Goal: Information Seeking & Learning: Learn about a topic

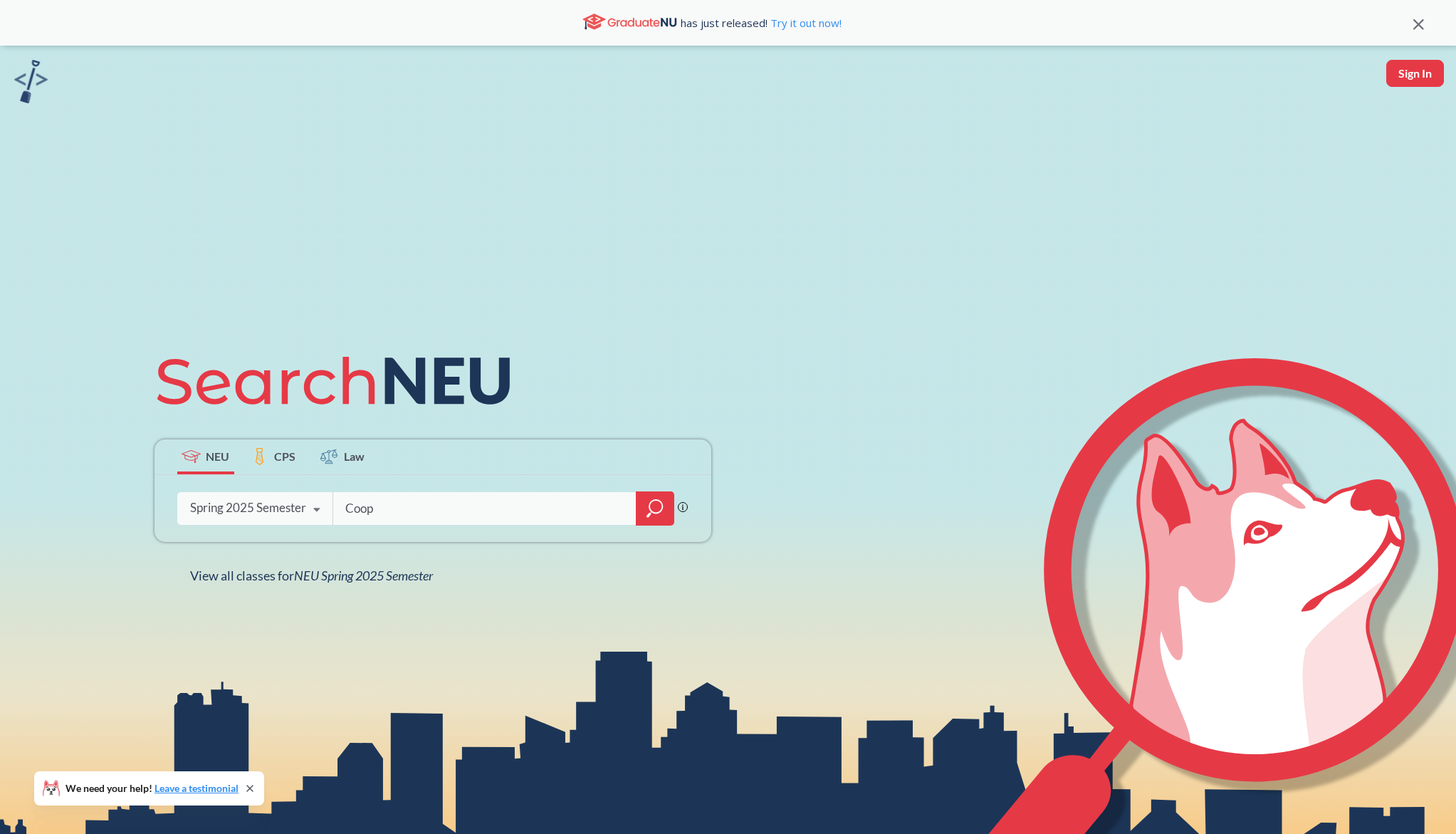
type input "Coop"
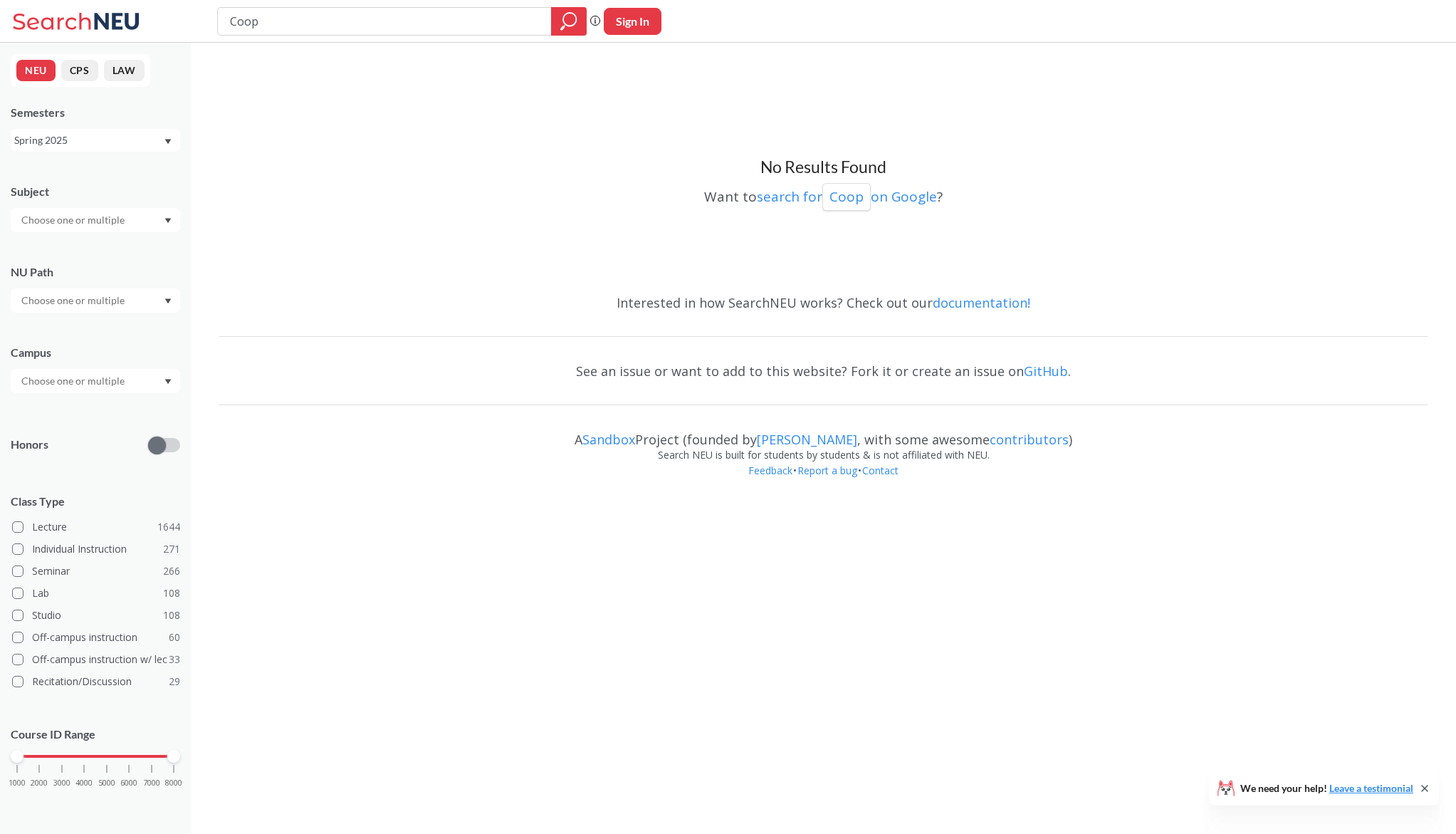
click at [244, 23] on input "Coop" at bounding box center [385, 22] width 312 height 24
type input "Co-op"
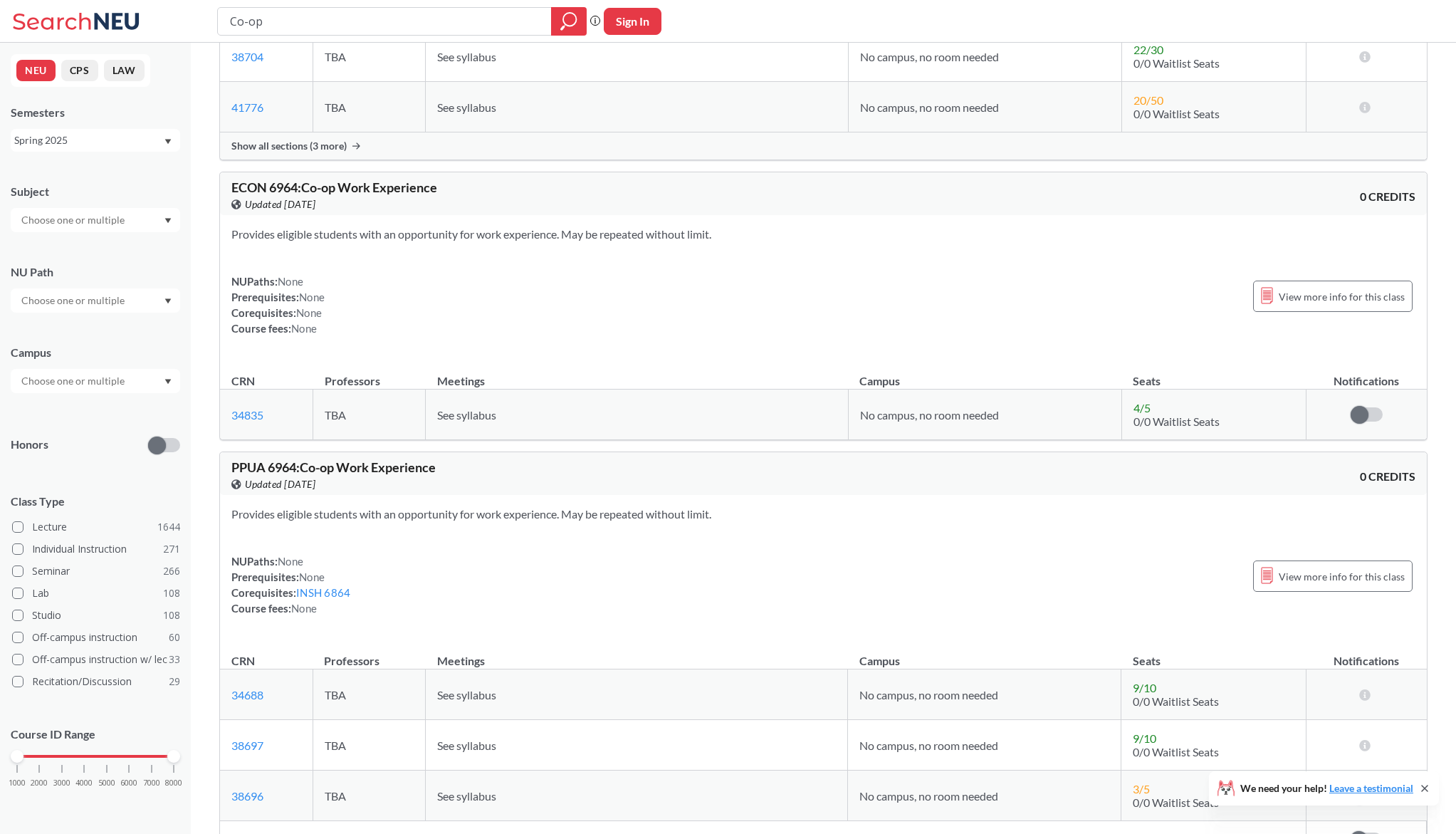
scroll to position [1371, 0]
click at [289, 25] on input "Co-op" at bounding box center [385, 22] width 312 height 24
type input "capstone"
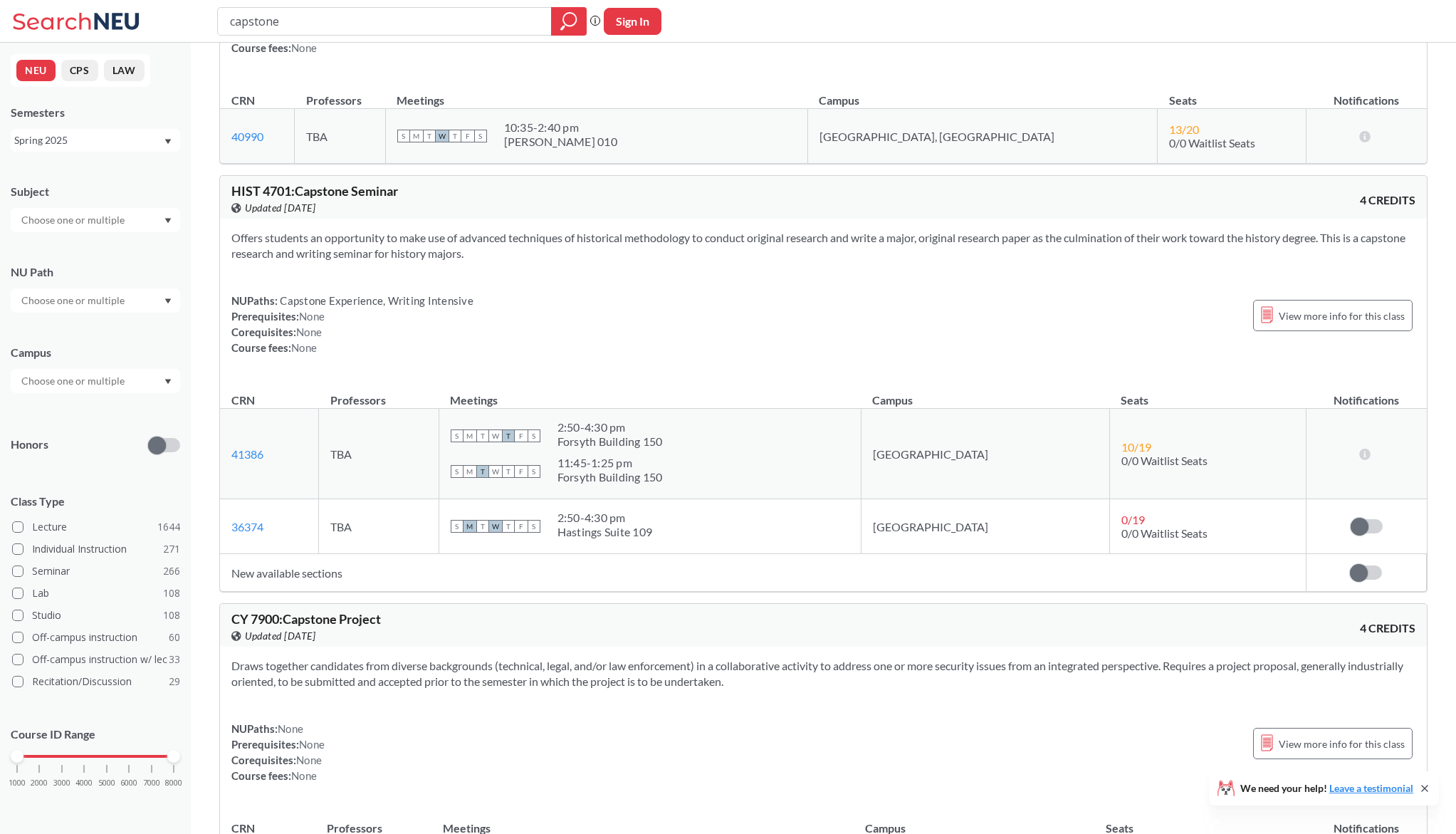
scroll to position [6, 0]
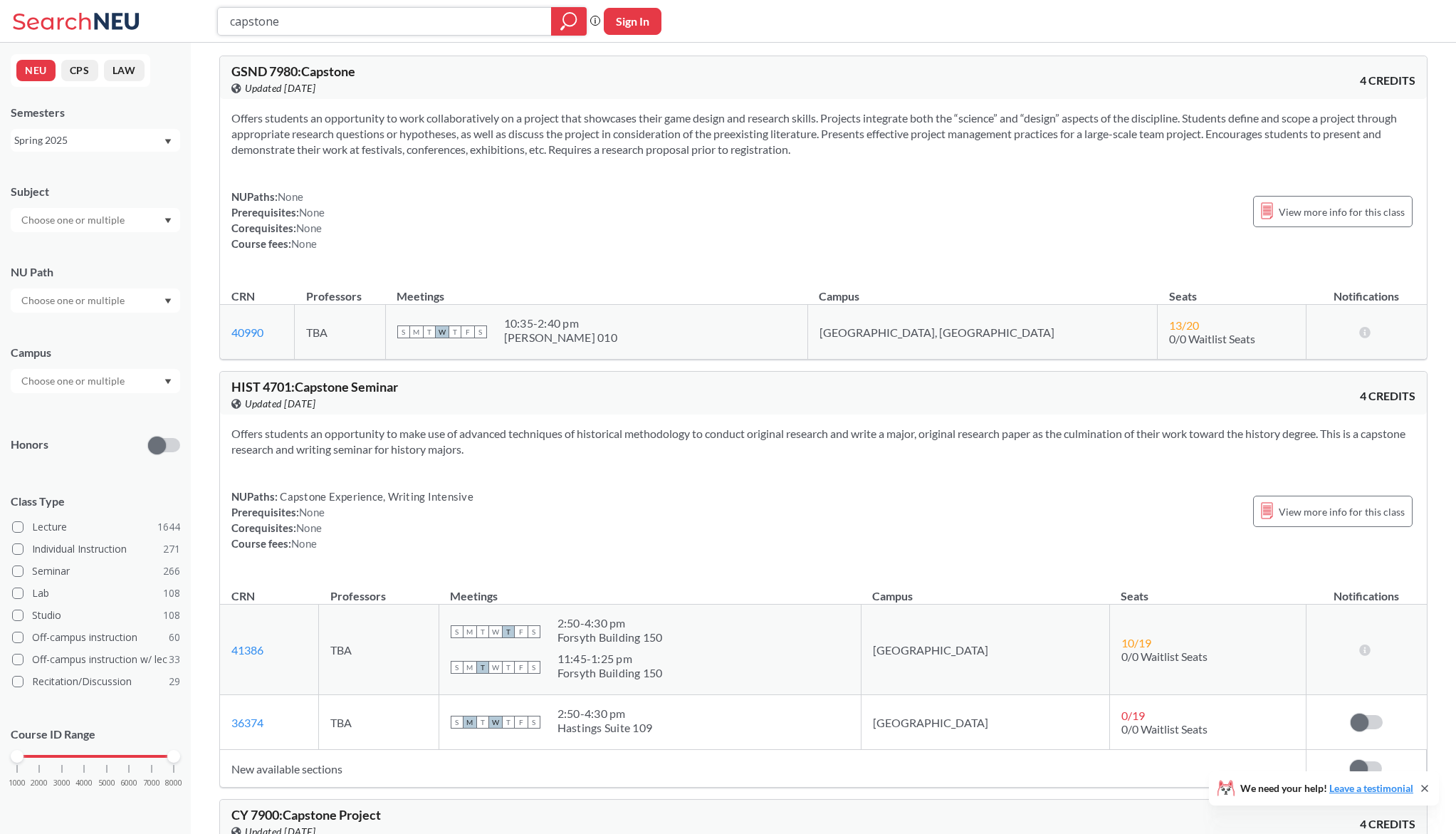
click at [335, 25] on input "capstone" at bounding box center [385, 22] width 312 height 24
type input "PPUA7673"
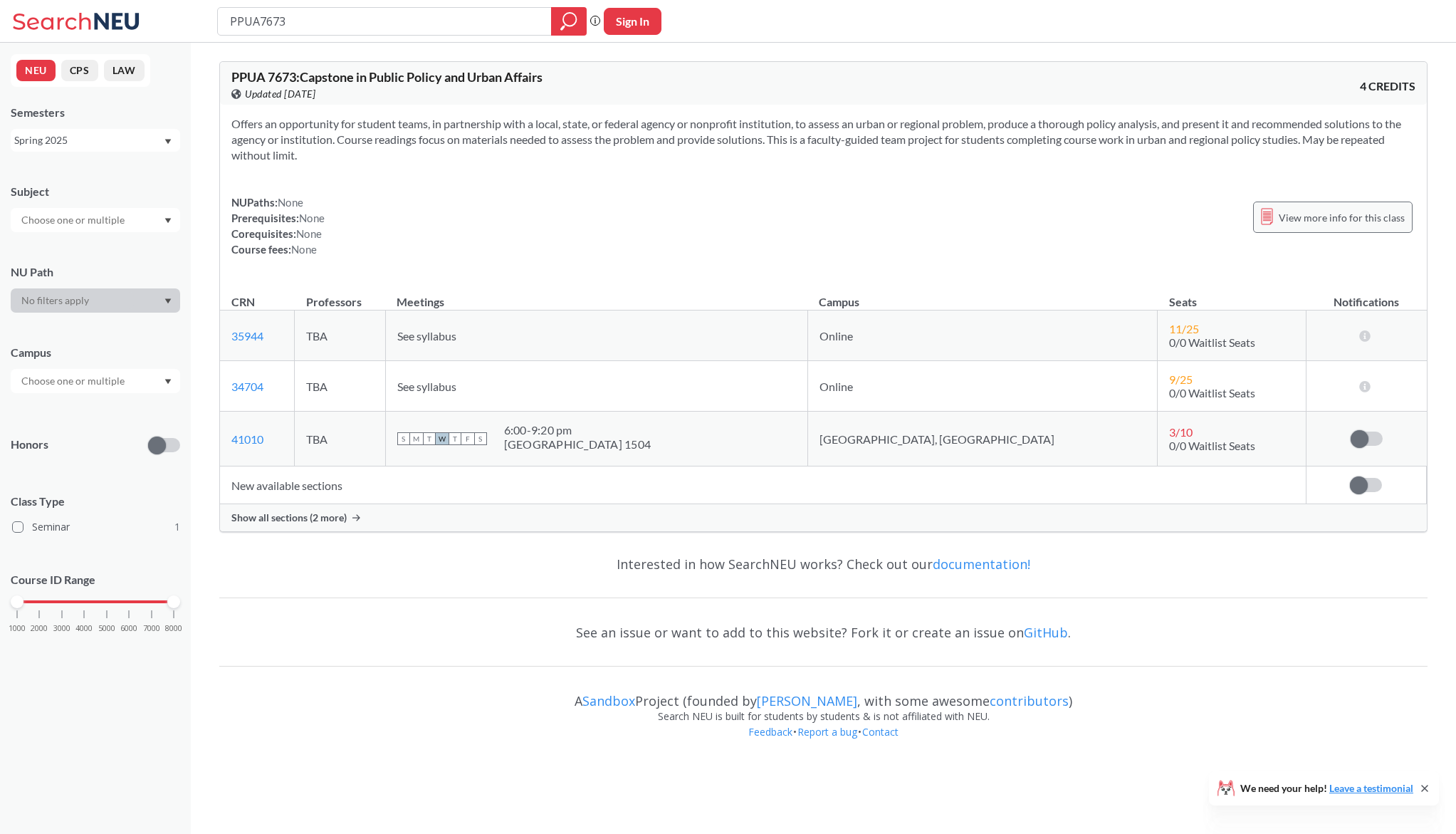
click at [1347, 211] on span "View more info for this class" at bounding box center [1341, 217] width 126 height 18
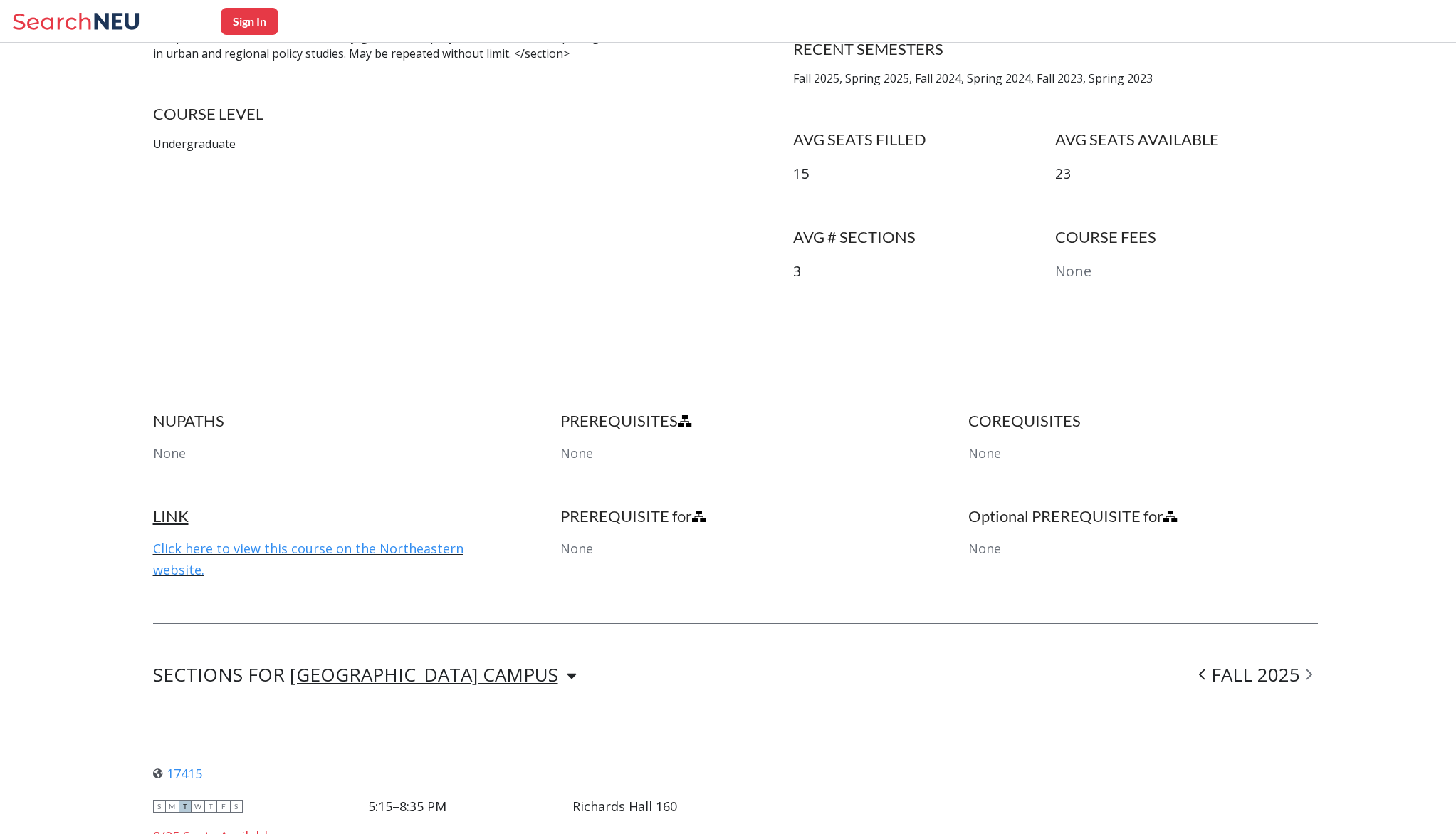
scroll to position [535, 0]
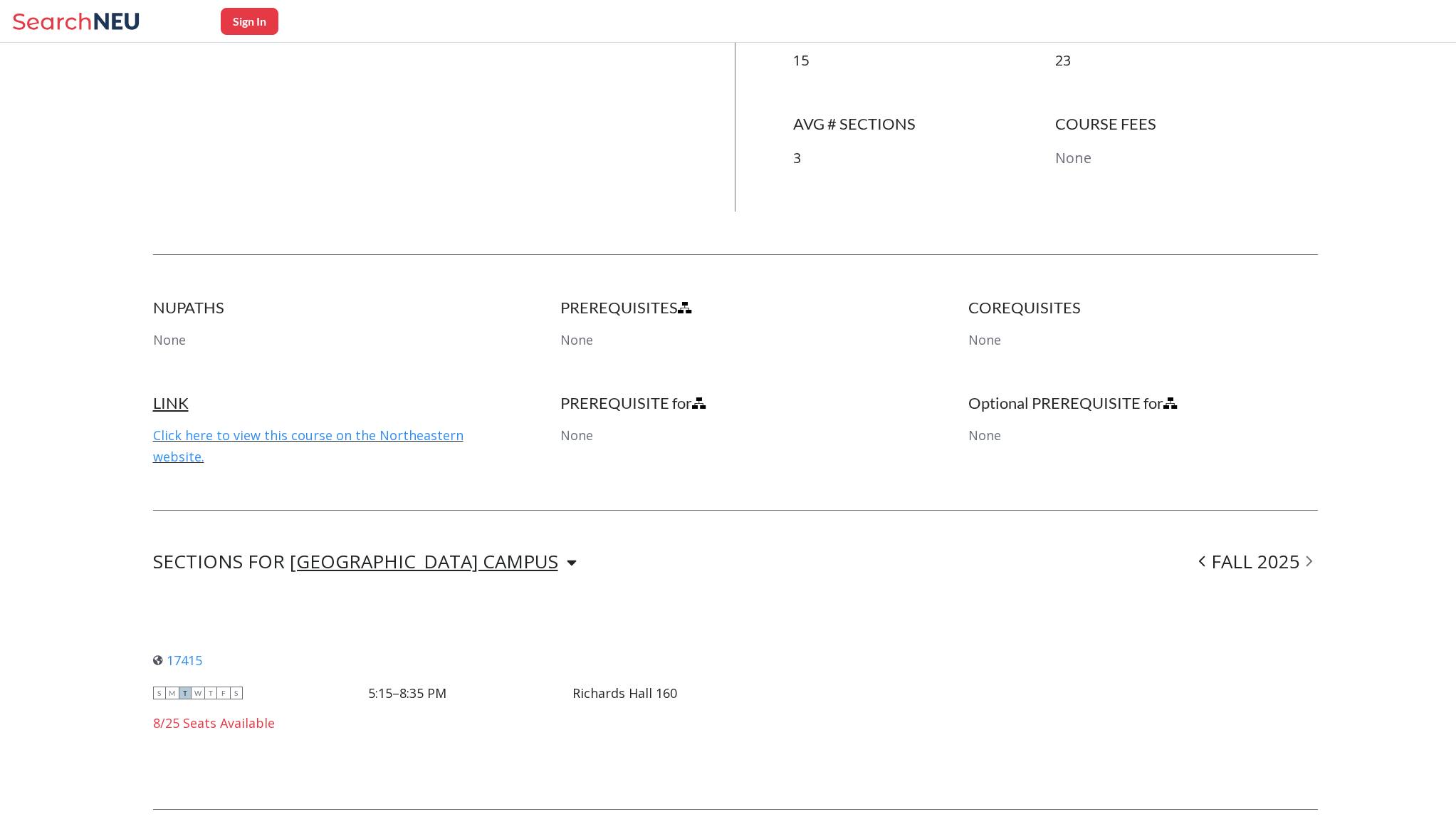
click at [393, 560] on div "[GEOGRAPHIC_DATA] CAMPUS" at bounding box center [423, 561] width 268 height 16
click at [686, 503] on div "LINK Click here to view this course on the Northeastern website. PREREQUISITE f…" at bounding box center [735, 452] width 1165 height 117
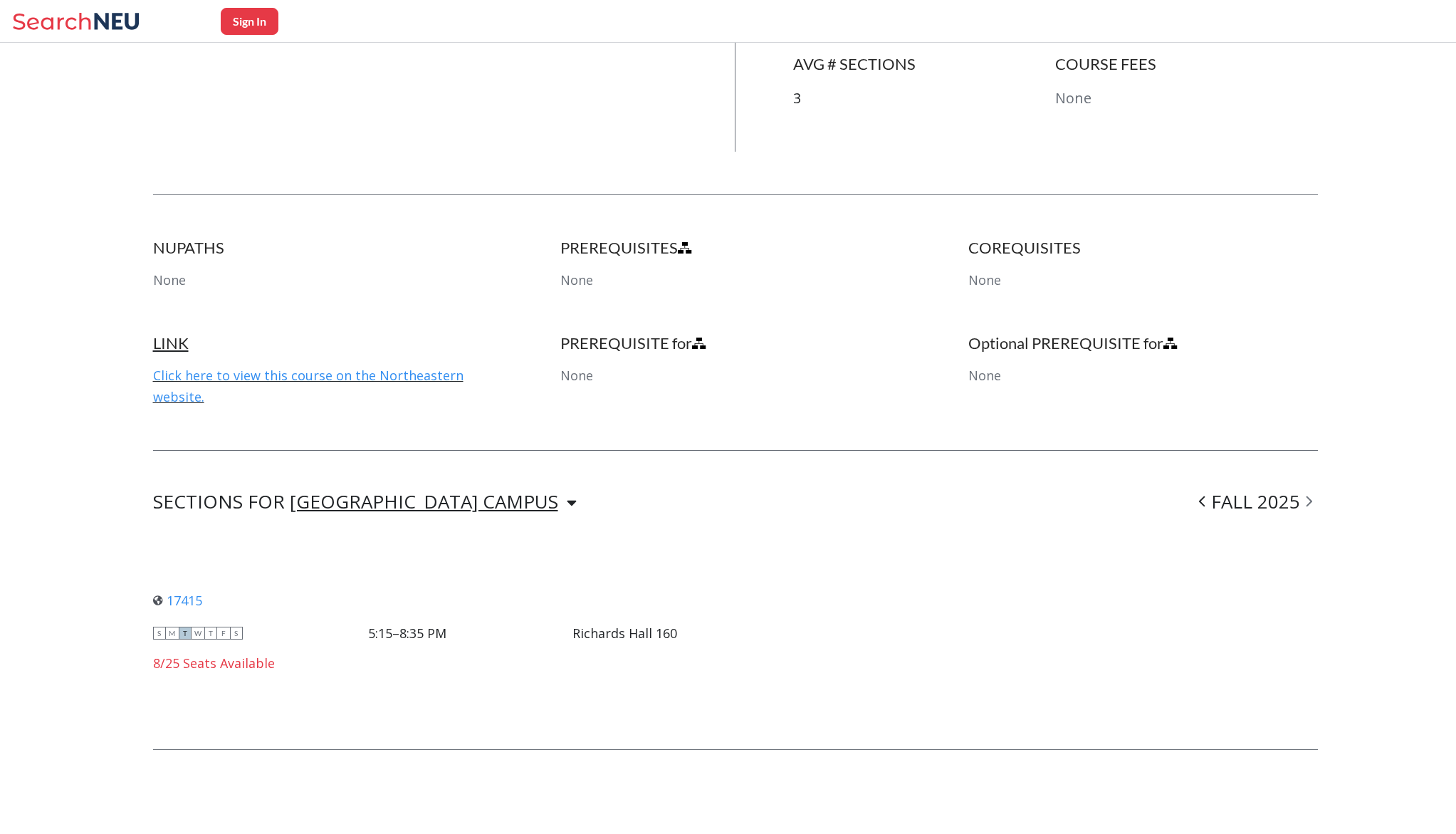
click at [1306, 501] on icon at bounding box center [1308, 501] width 7 height 14
click at [1204, 504] on icon at bounding box center [1202, 501] width 6 height 10
click at [428, 494] on div "[GEOGRAPHIC_DATA], [GEOGRAPHIC_DATA] CAMPUS" at bounding box center [522, 501] width 466 height 16
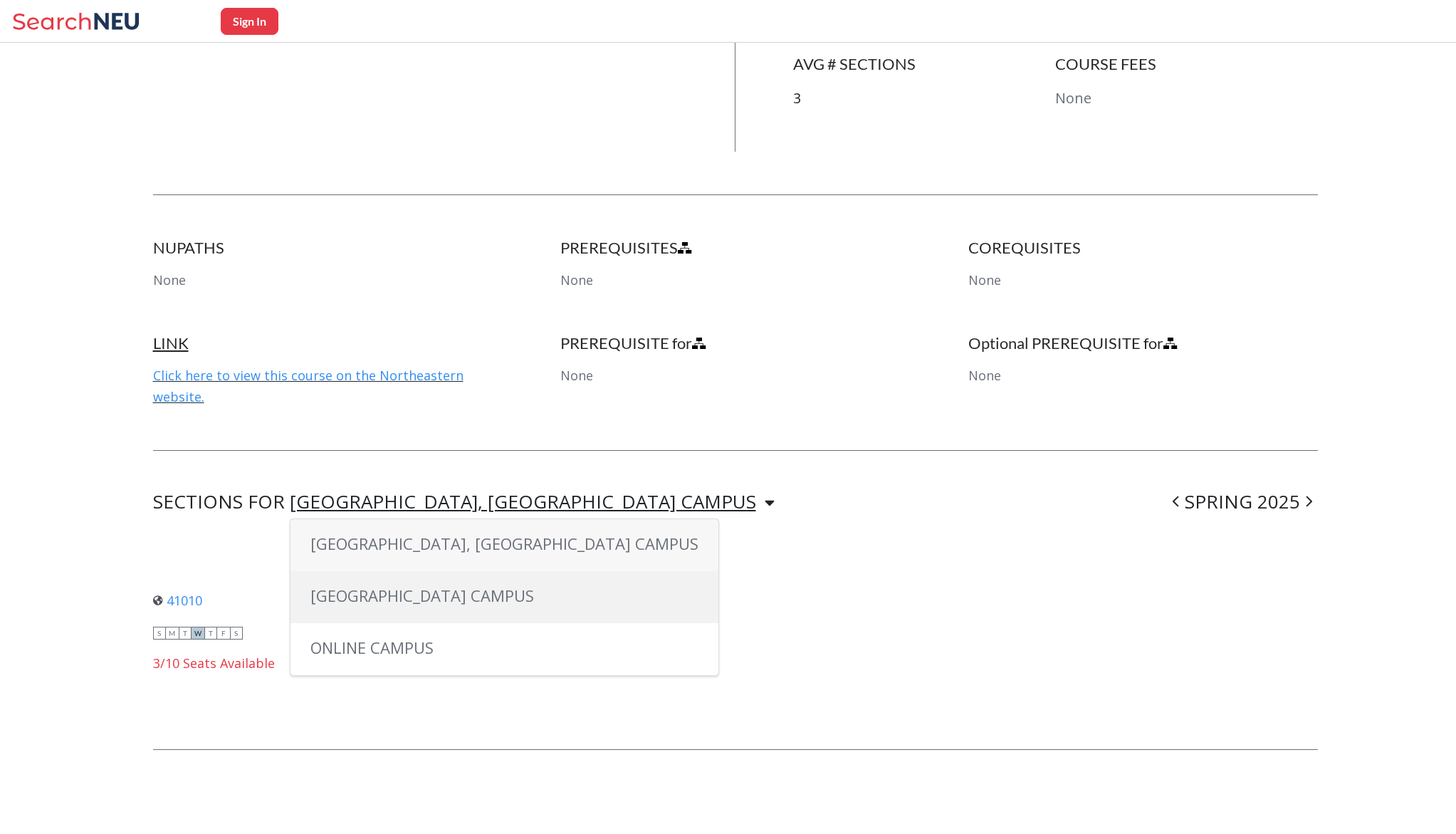
click at [459, 582] on div "[GEOGRAPHIC_DATA] CAMPUS" at bounding box center [505, 597] width 428 height 52
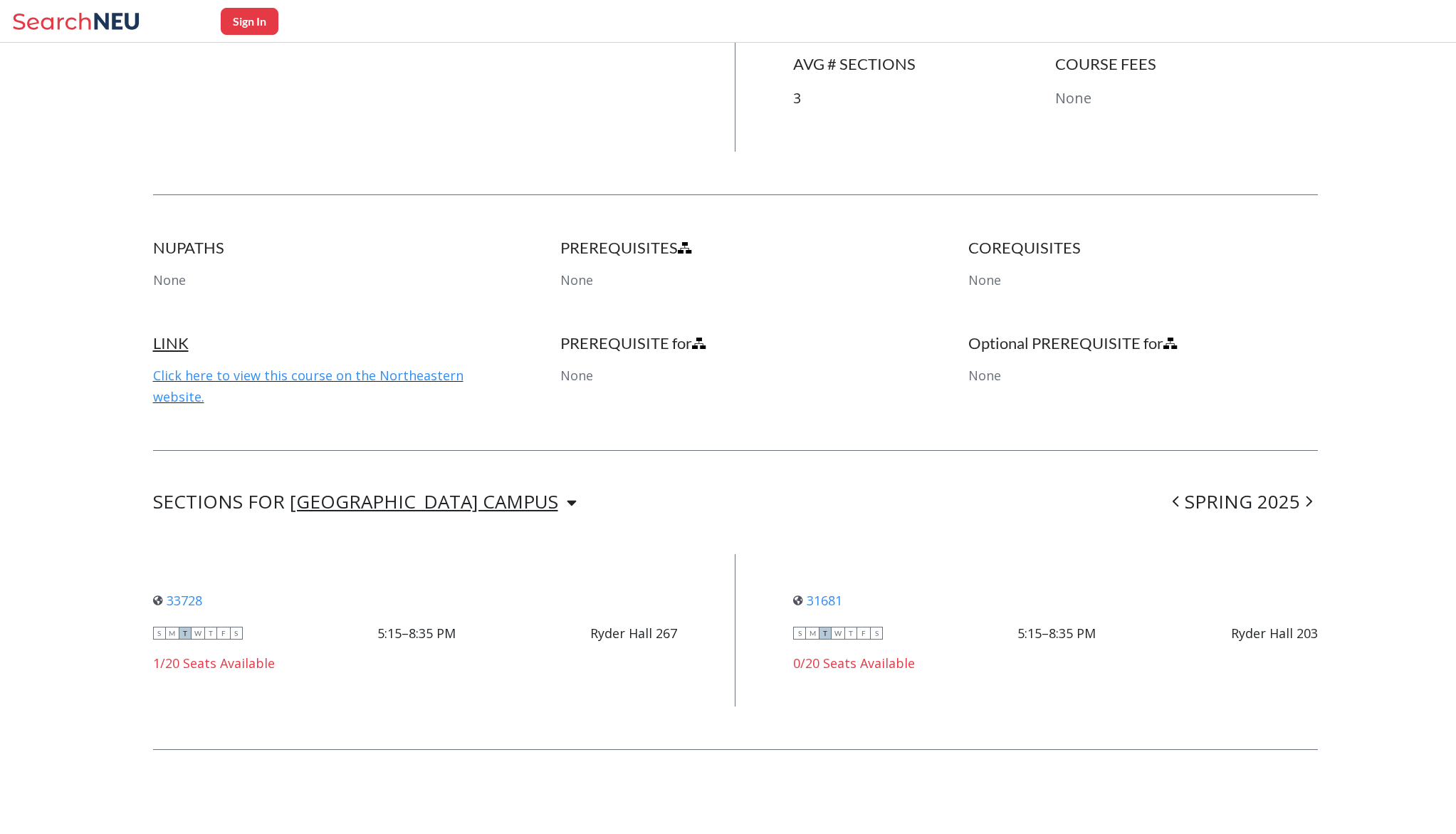
click at [1306, 496] on icon at bounding box center [1308, 501] width 7 height 14
click at [1201, 509] on span at bounding box center [1202, 502] width 18 height 37
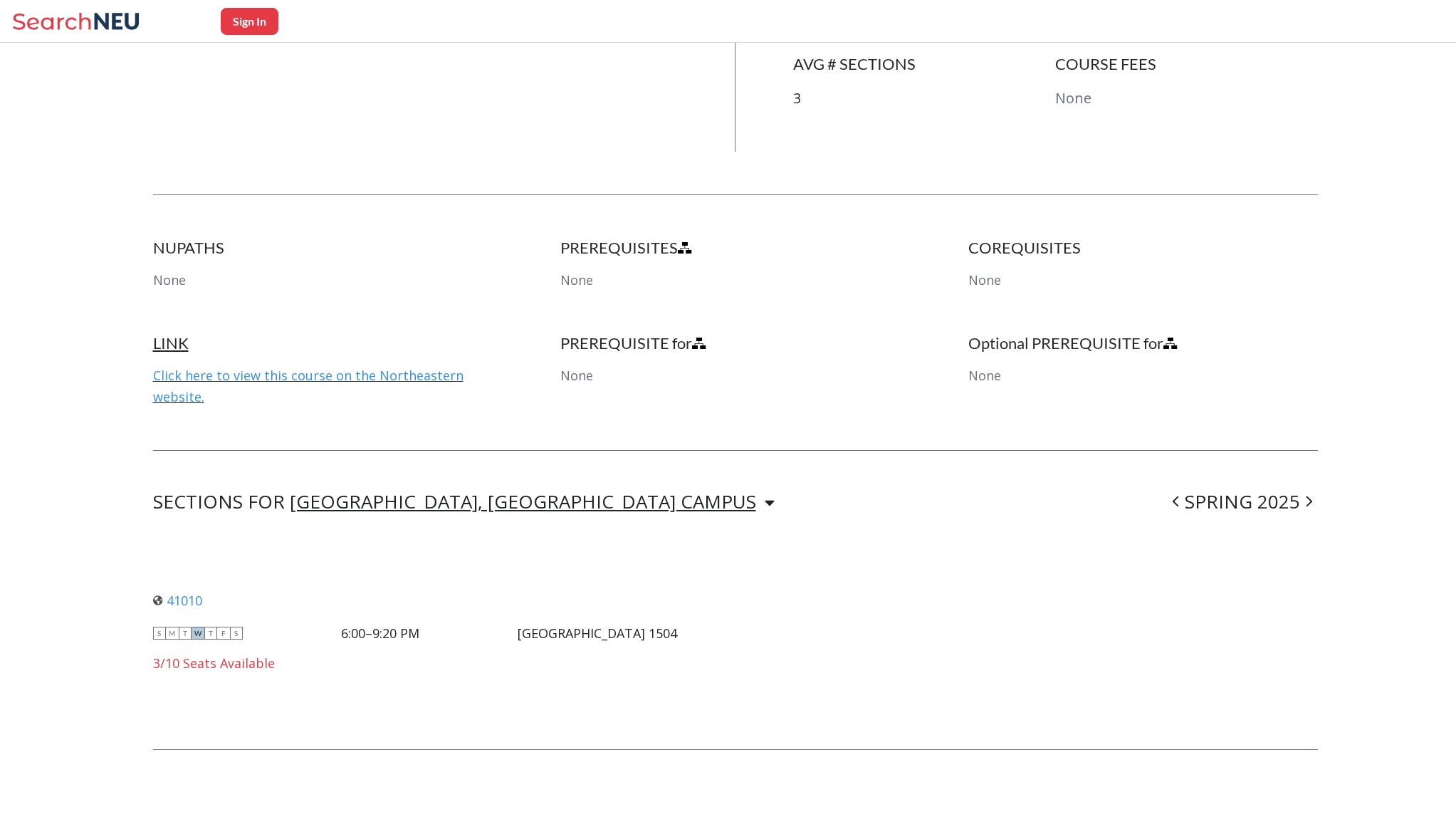
click at [497, 502] on div "[GEOGRAPHIC_DATA], [GEOGRAPHIC_DATA] CAMPUS" at bounding box center [522, 501] width 466 height 16
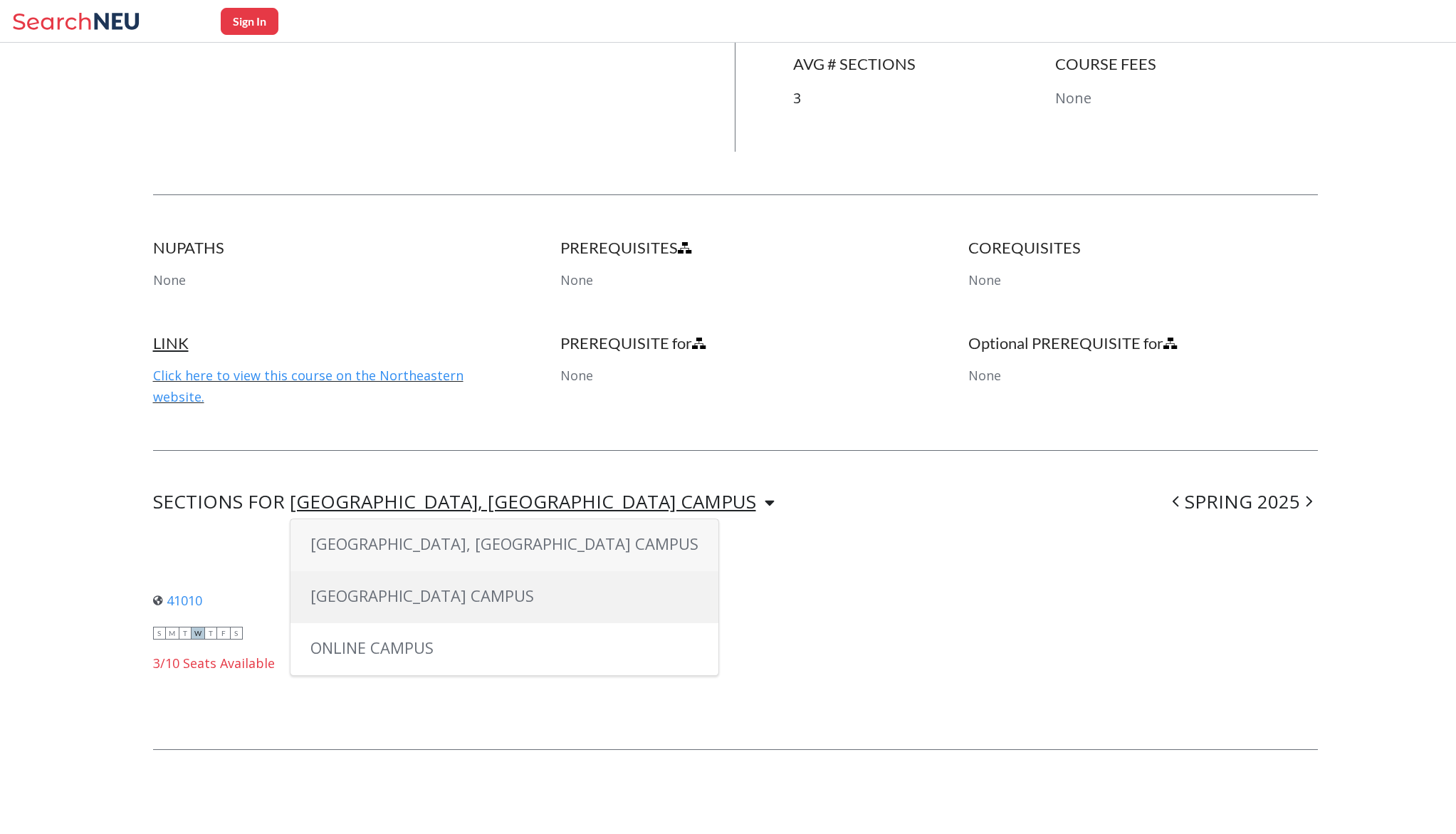
click at [398, 579] on div "[GEOGRAPHIC_DATA] CAMPUS" at bounding box center [505, 597] width 428 height 52
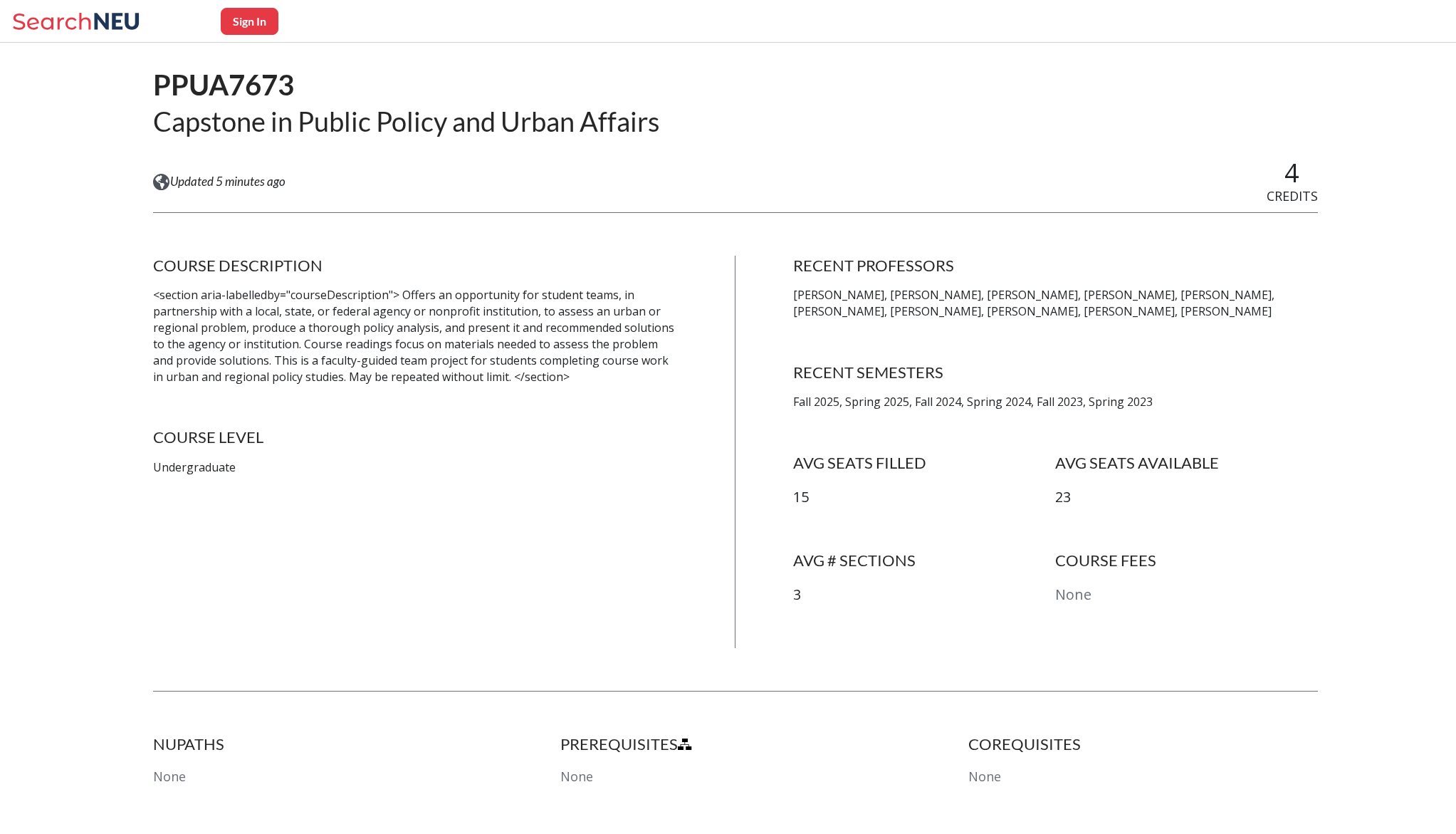
scroll to position [0, 0]
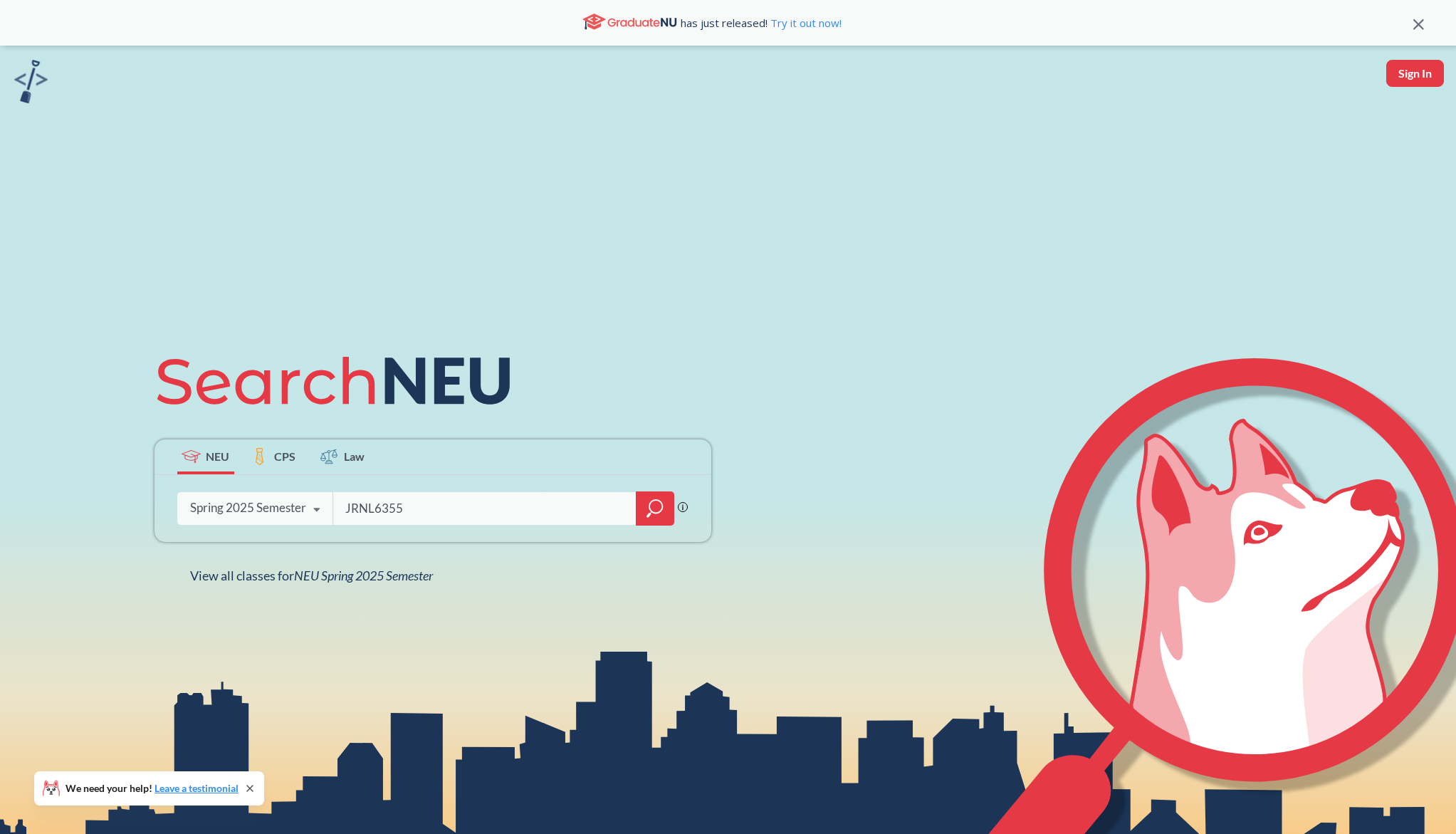
type input "JRNL6355"
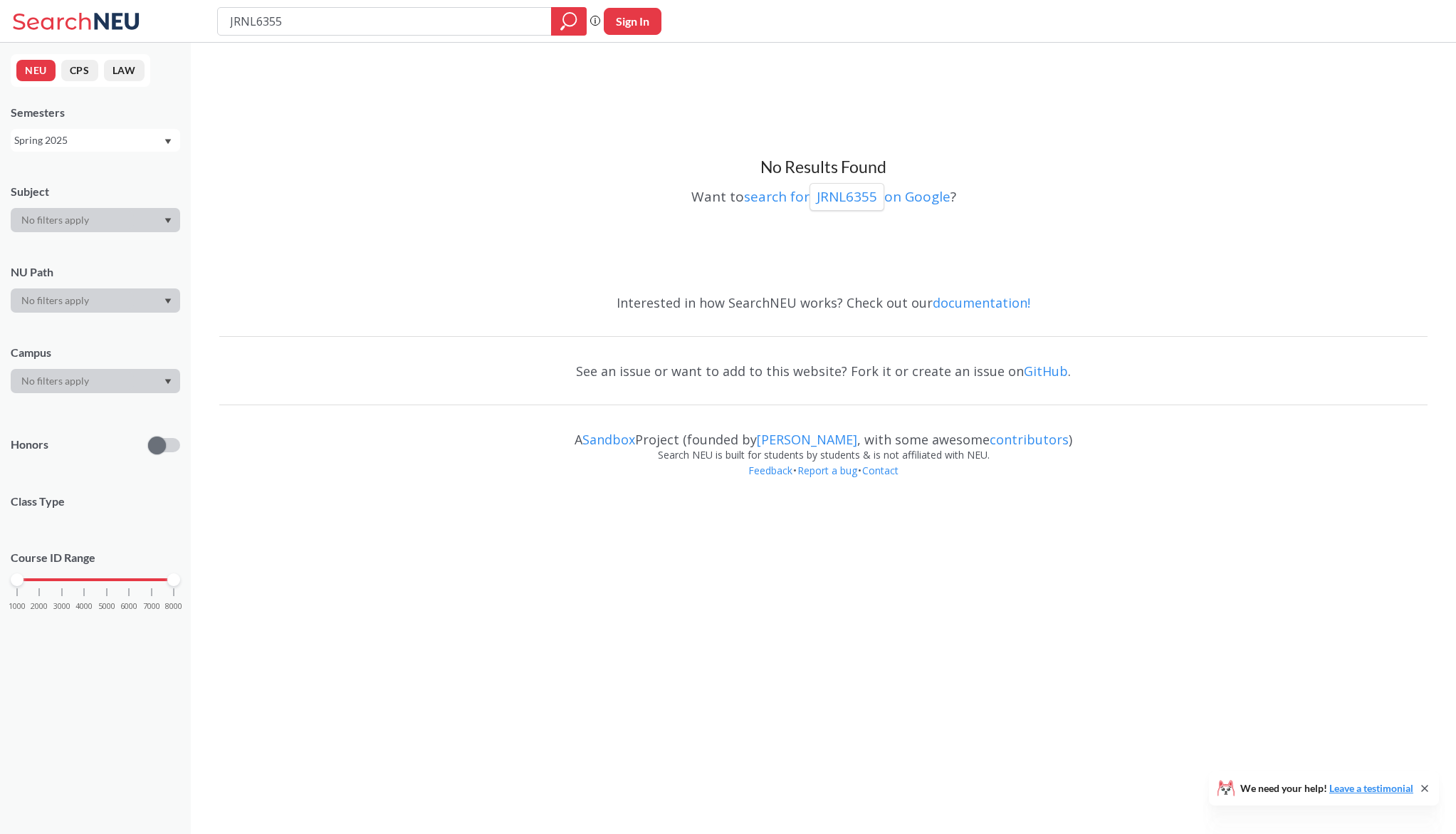
click at [101, 153] on div "NEU CPS LAW Semesters Spring 2025 Subject NU Path Campus Honors Class Type Cour…" at bounding box center [95, 439] width 191 height 792
click at [109, 145] on div "Spring 2025" at bounding box center [88, 140] width 149 height 16
click at [109, 181] on div "Fall 2025" at bounding box center [94, 171] width 169 height 39
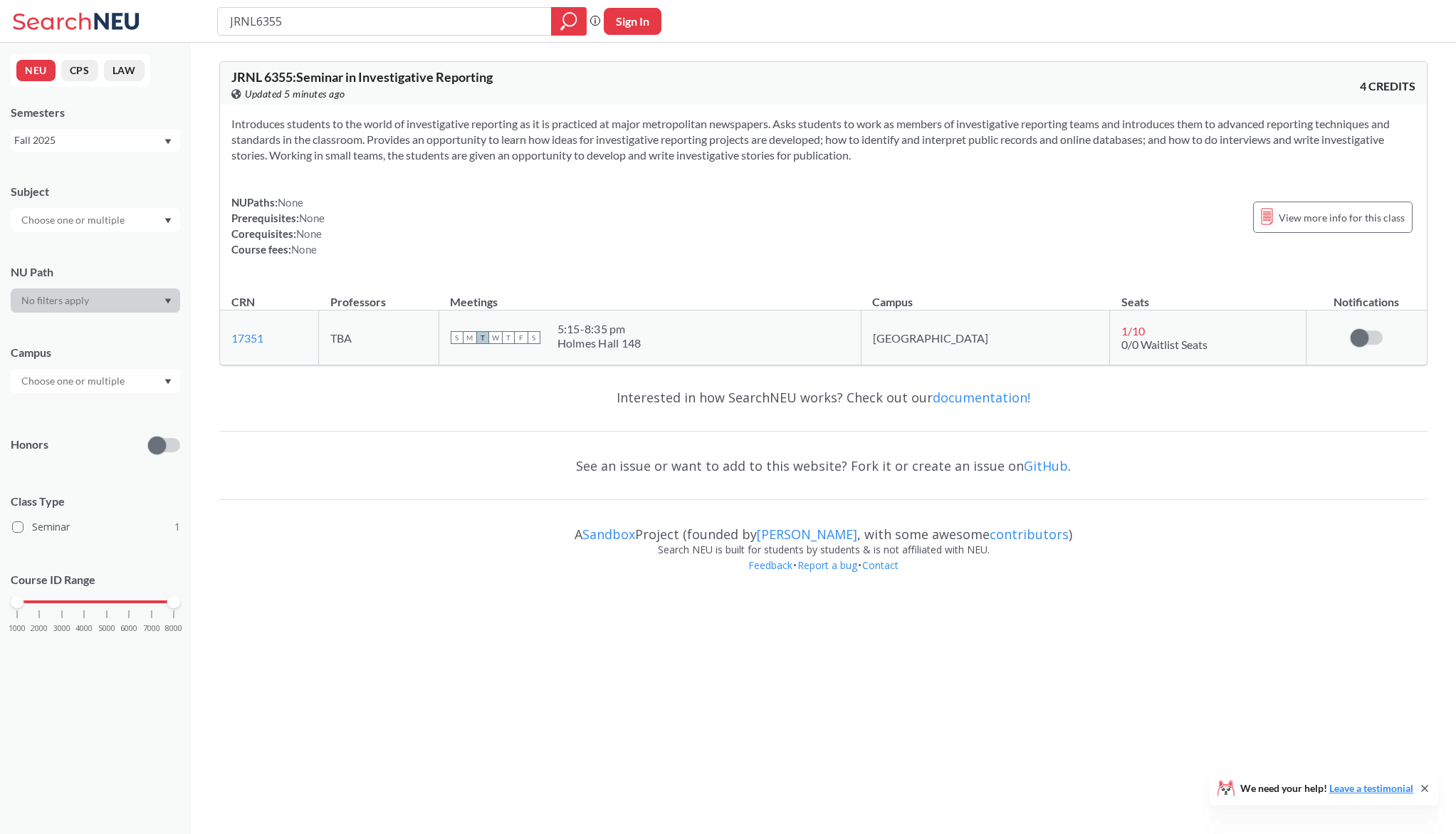
click at [1308, 166] on div "Introduces students to the world of investigative reporting as it is practiced …" at bounding box center [822, 192] width 1206 height 175
click at [1300, 216] on span "View more info for this class" at bounding box center [1341, 217] width 126 height 18
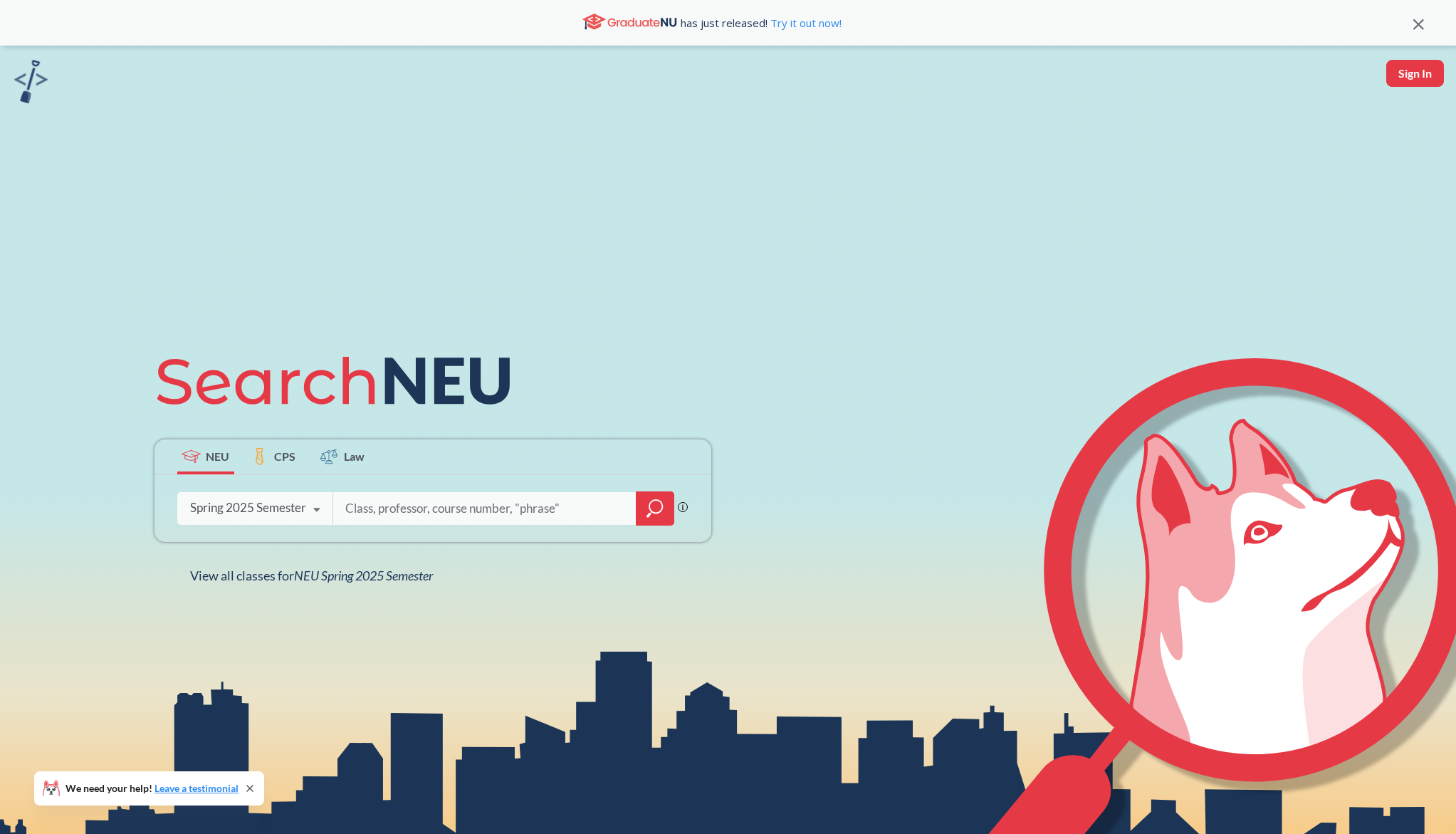
click at [286, 507] on div "Spring 2025 Semester" at bounding box center [248, 508] width 116 height 16
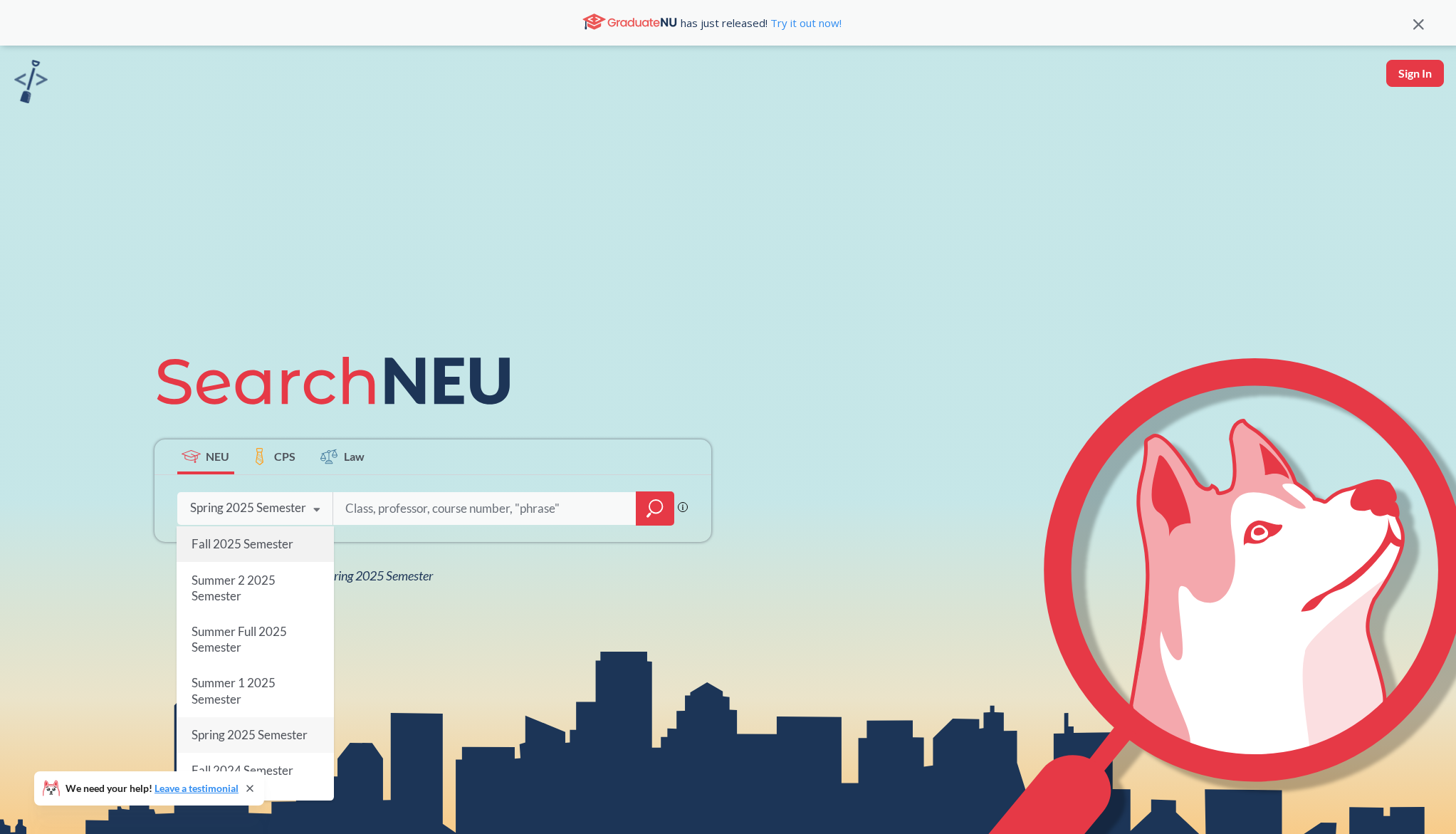
click at [269, 550] on span "Fall 2025 Semester" at bounding box center [241, 544] width 102 height 15
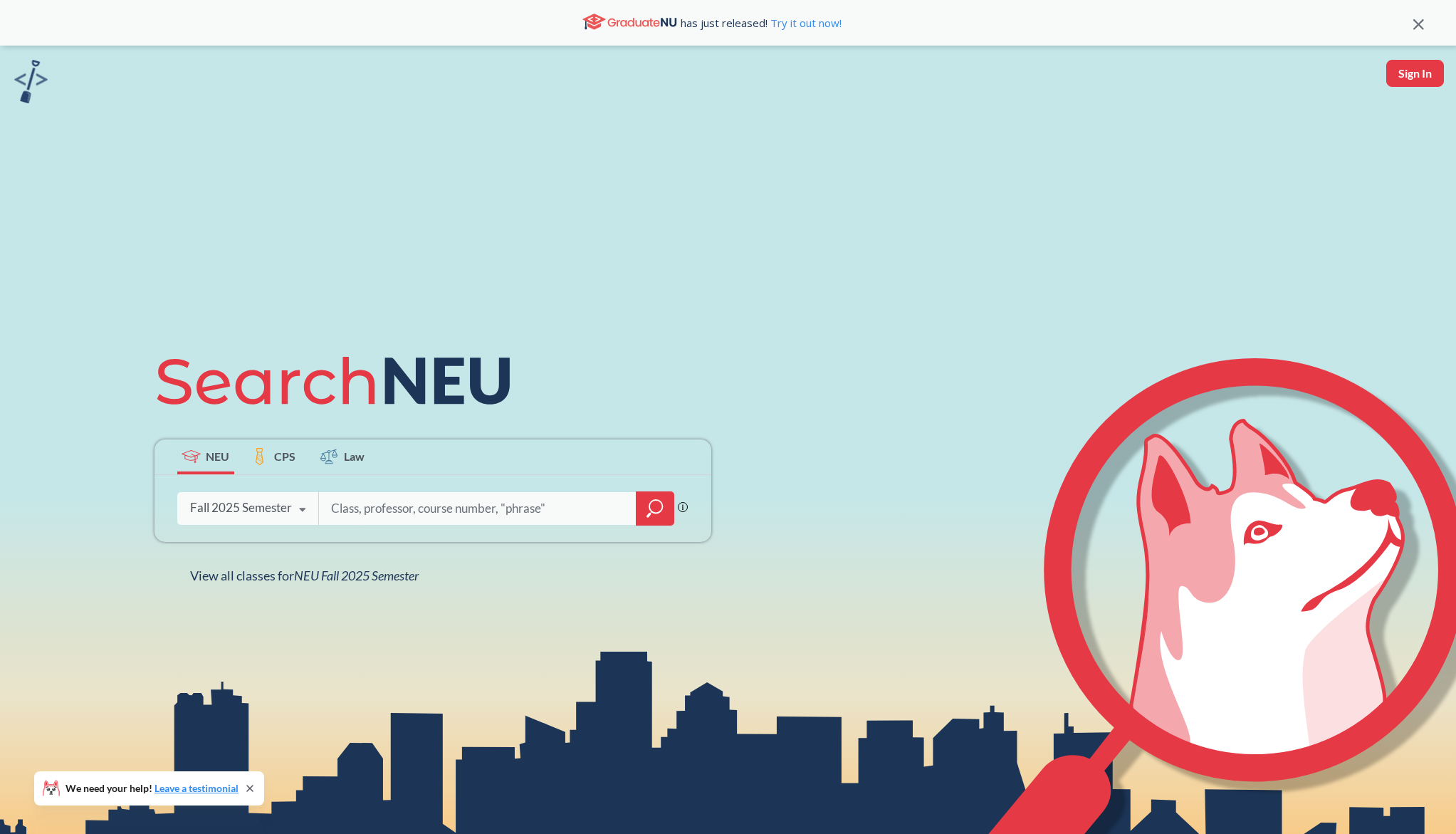
click at [661, 507] on icon "magnifying glass" at bounding box center [655, 508] width 17 height 20
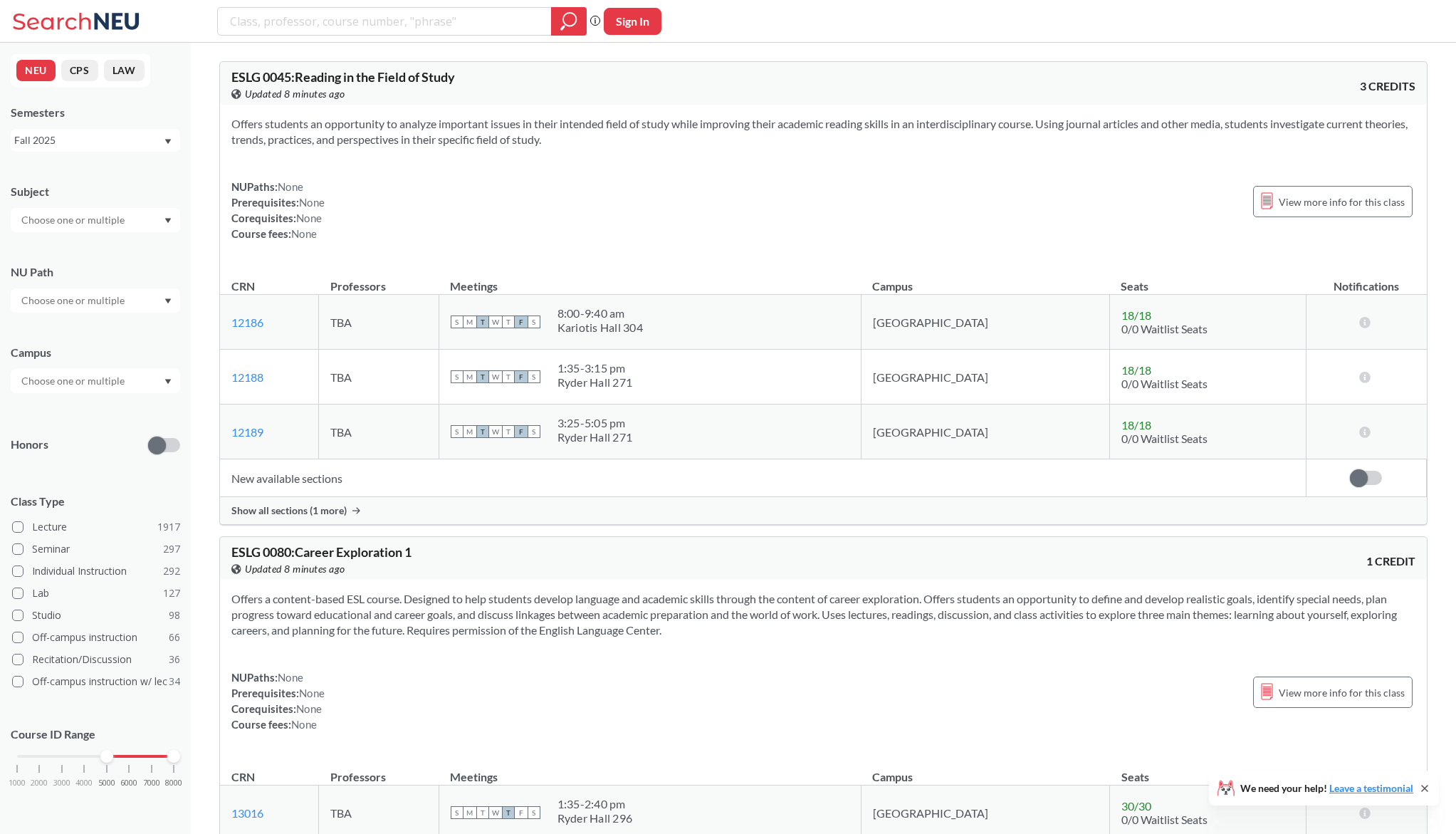
drag, startPoint x: 17, startPoint y: 759, endPoint x: 107, endPoint y: 760, distance: 90.0
click at [107, 760] on div at bounding box center [107, 756] width 13 height 13
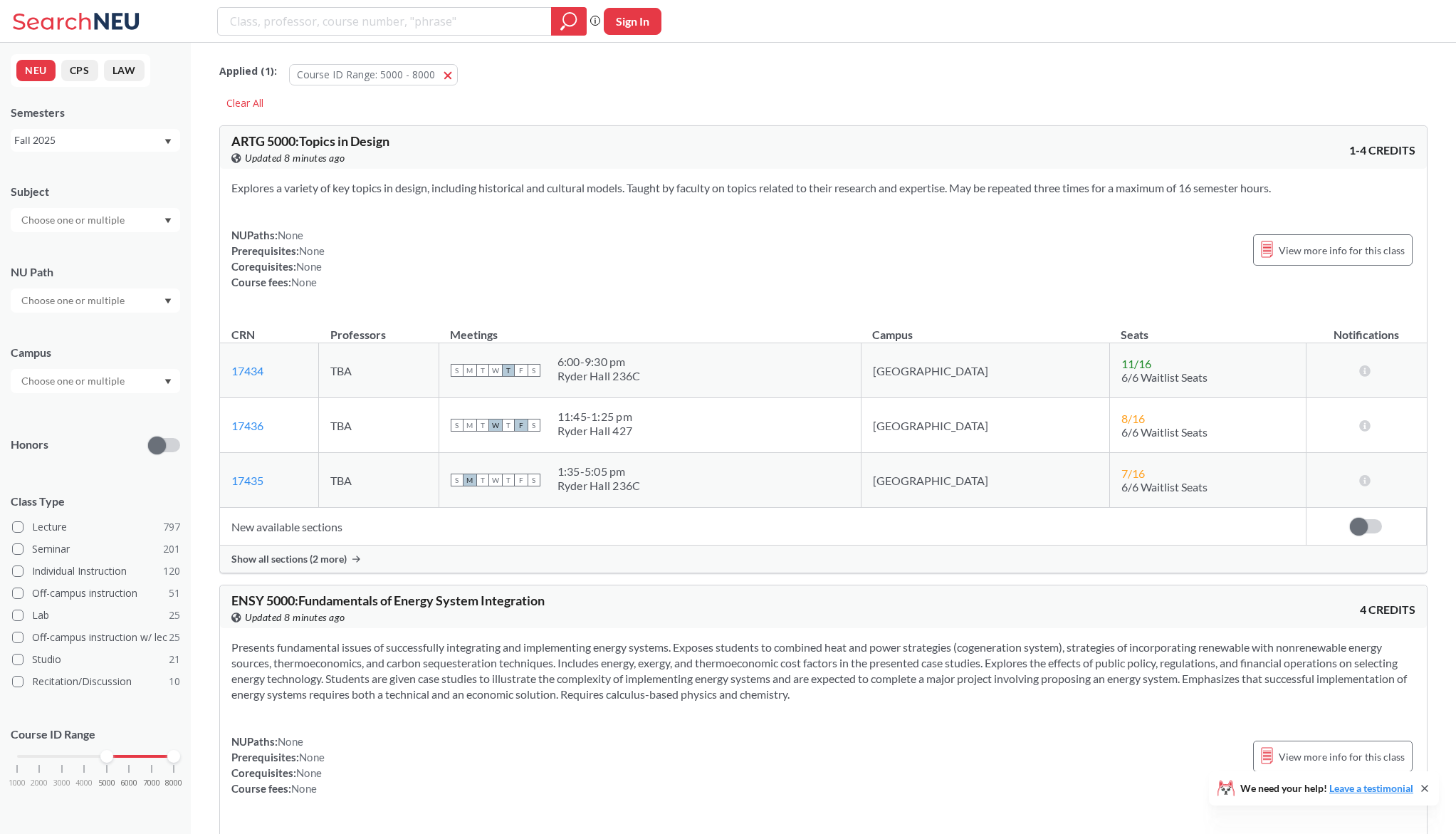
click at [94, 222] on input "text" at bounding box center [74, 220] width 120 height 17
click at [95, 239] on p "Criminal Justice" at bounding box center [99, 239] width 161 height 14
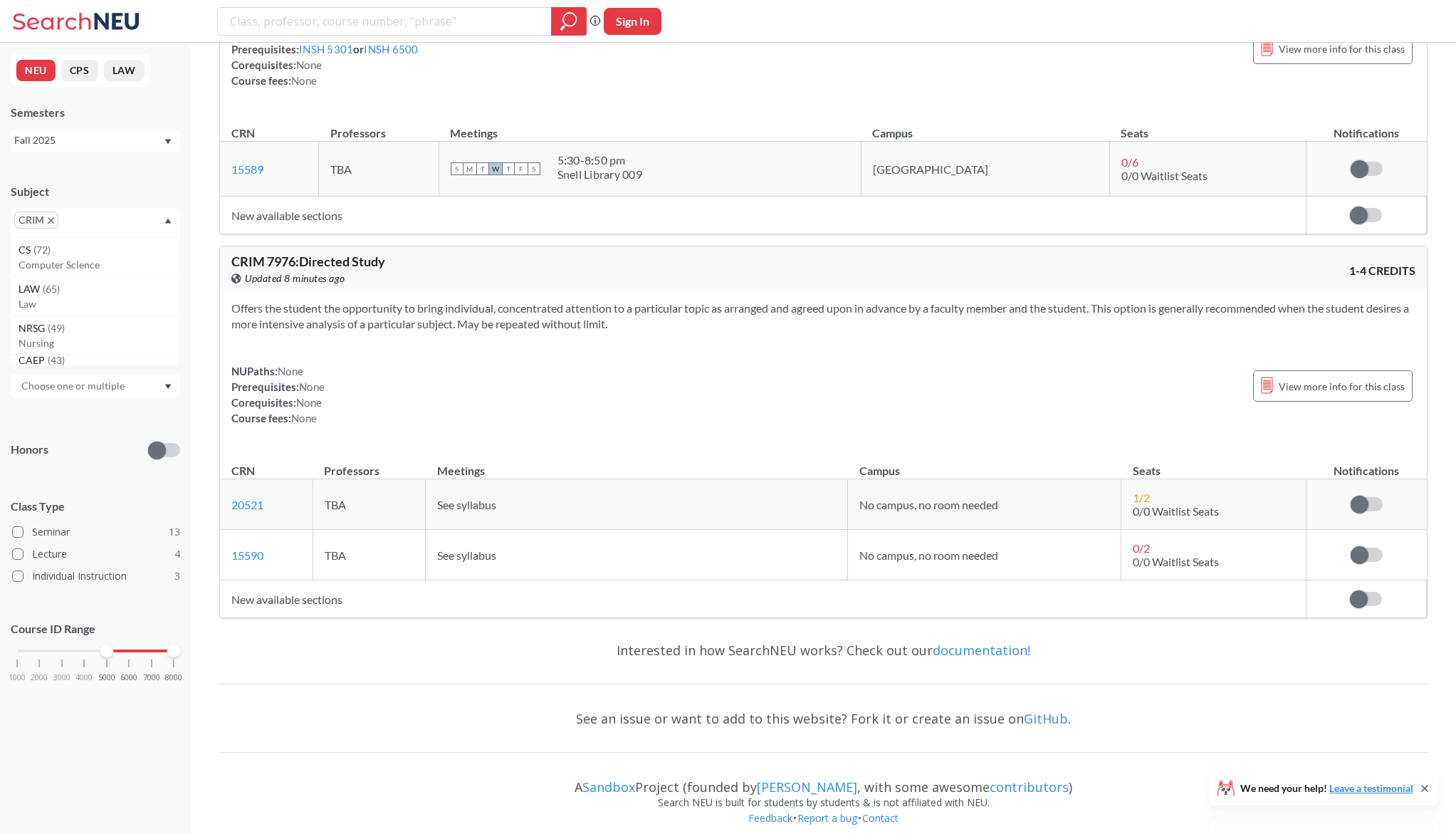
scroll to position [5690, 0]
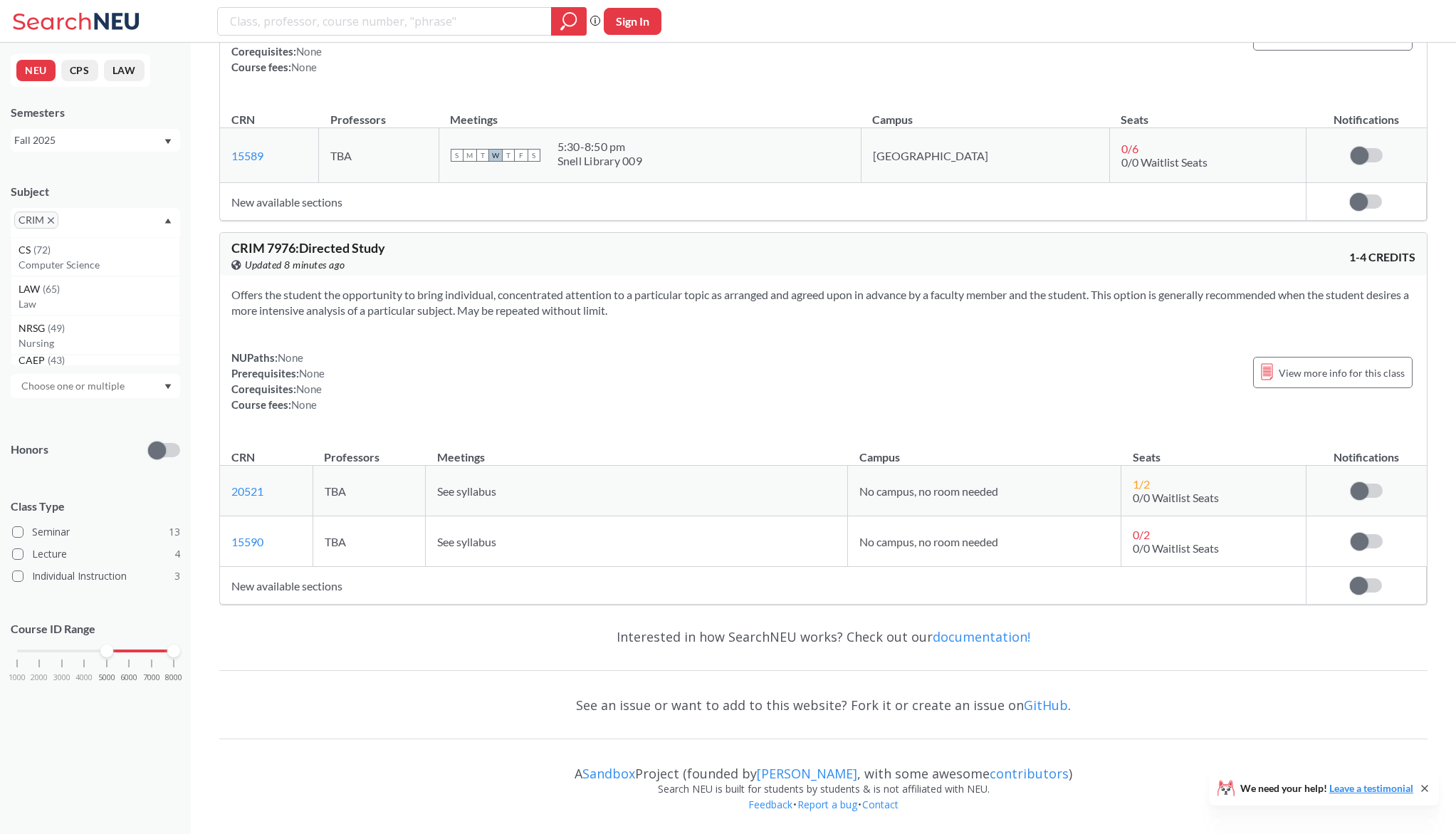
click at [50, 221] on icon "X to remove pill" at bounding box center [50, 220] width 7 height 7
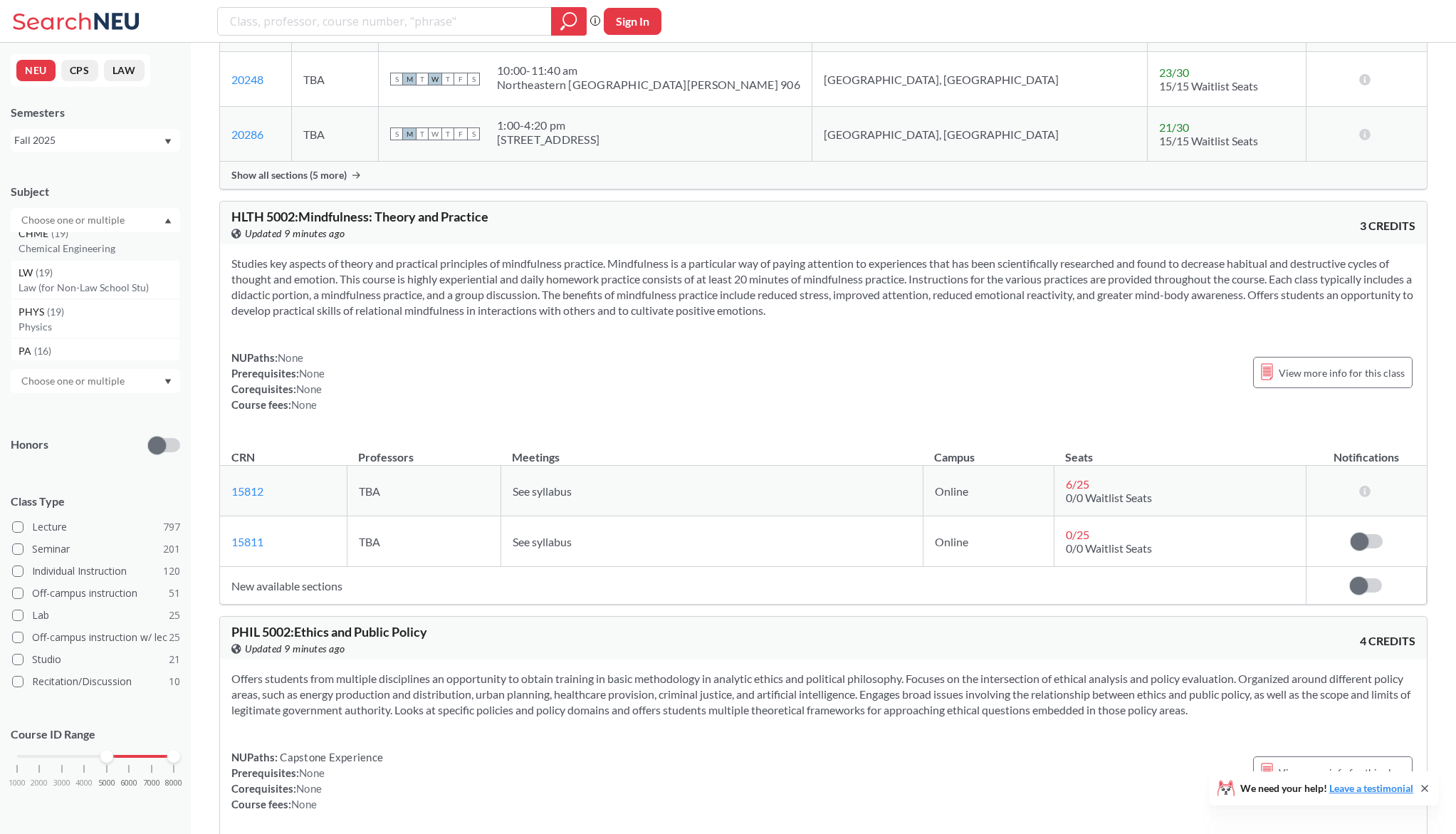
scroll to position [859, 0]
click at [119, 252] on div "LW ( 19 )" at bounding box center [99, 248] width 161 height 16
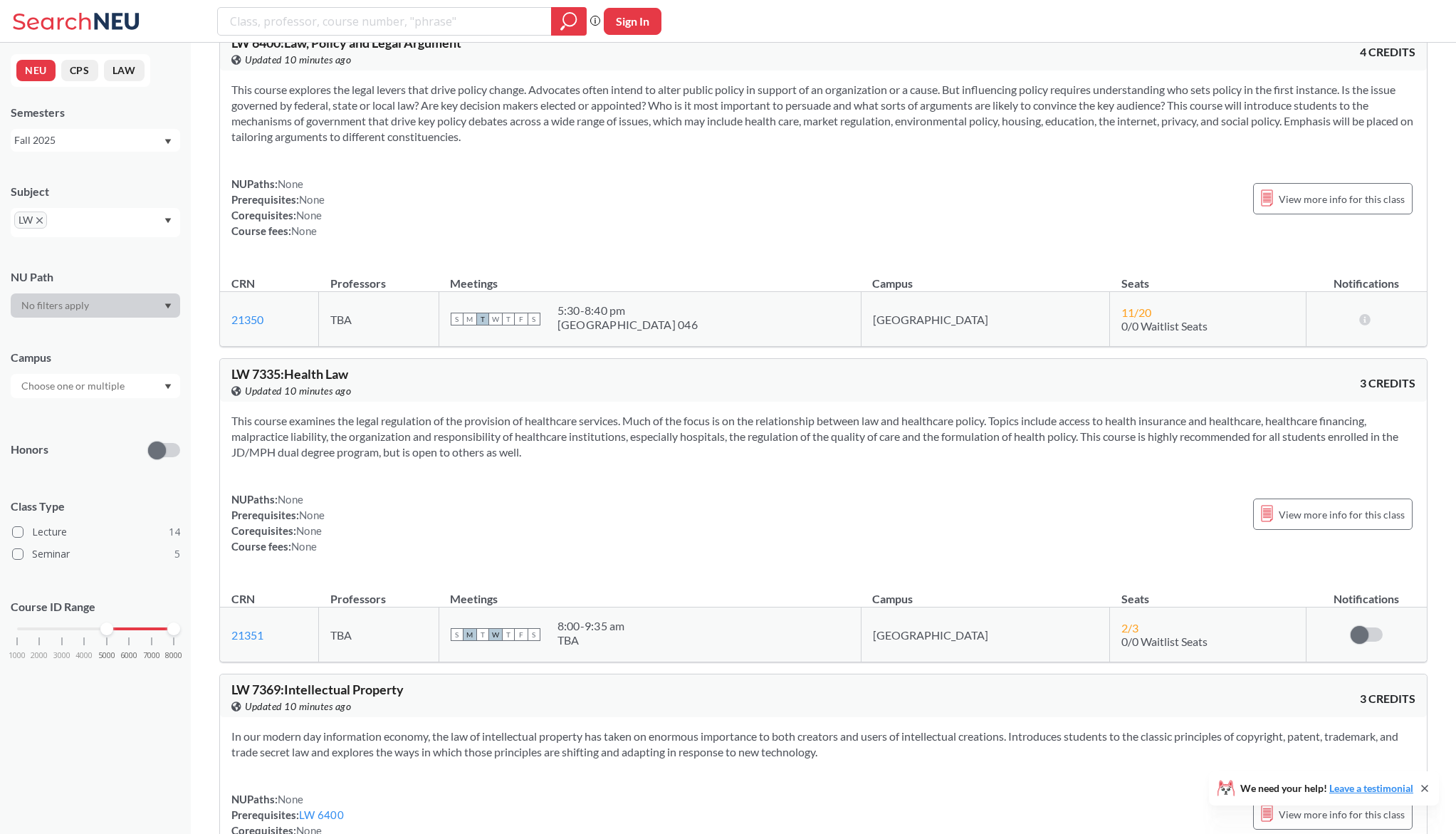
scroll to position [2917, 0]
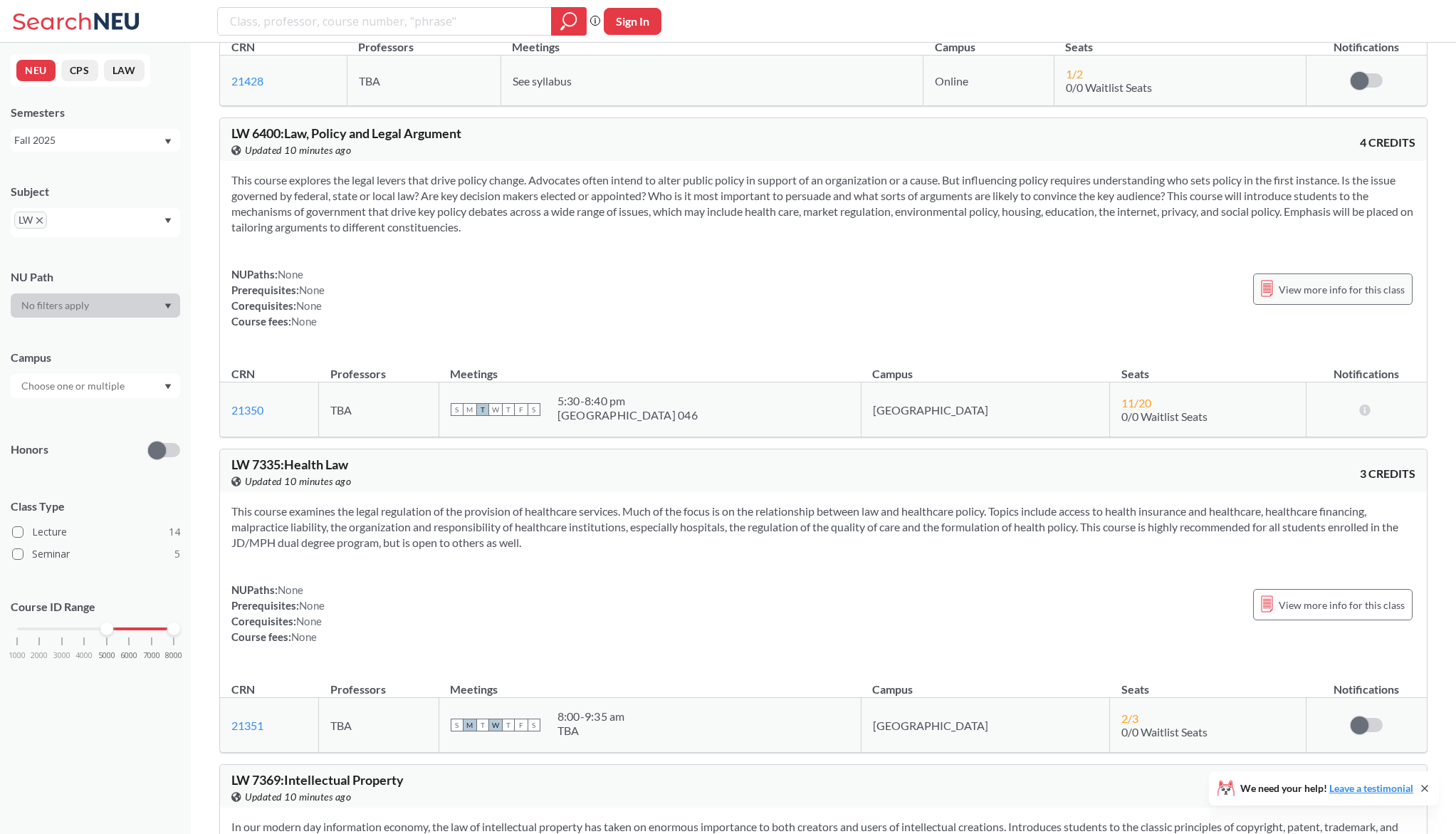
click at [1379, 294] on span "View more info for this class" at bounding box center [1341, 289] width 126 height 18
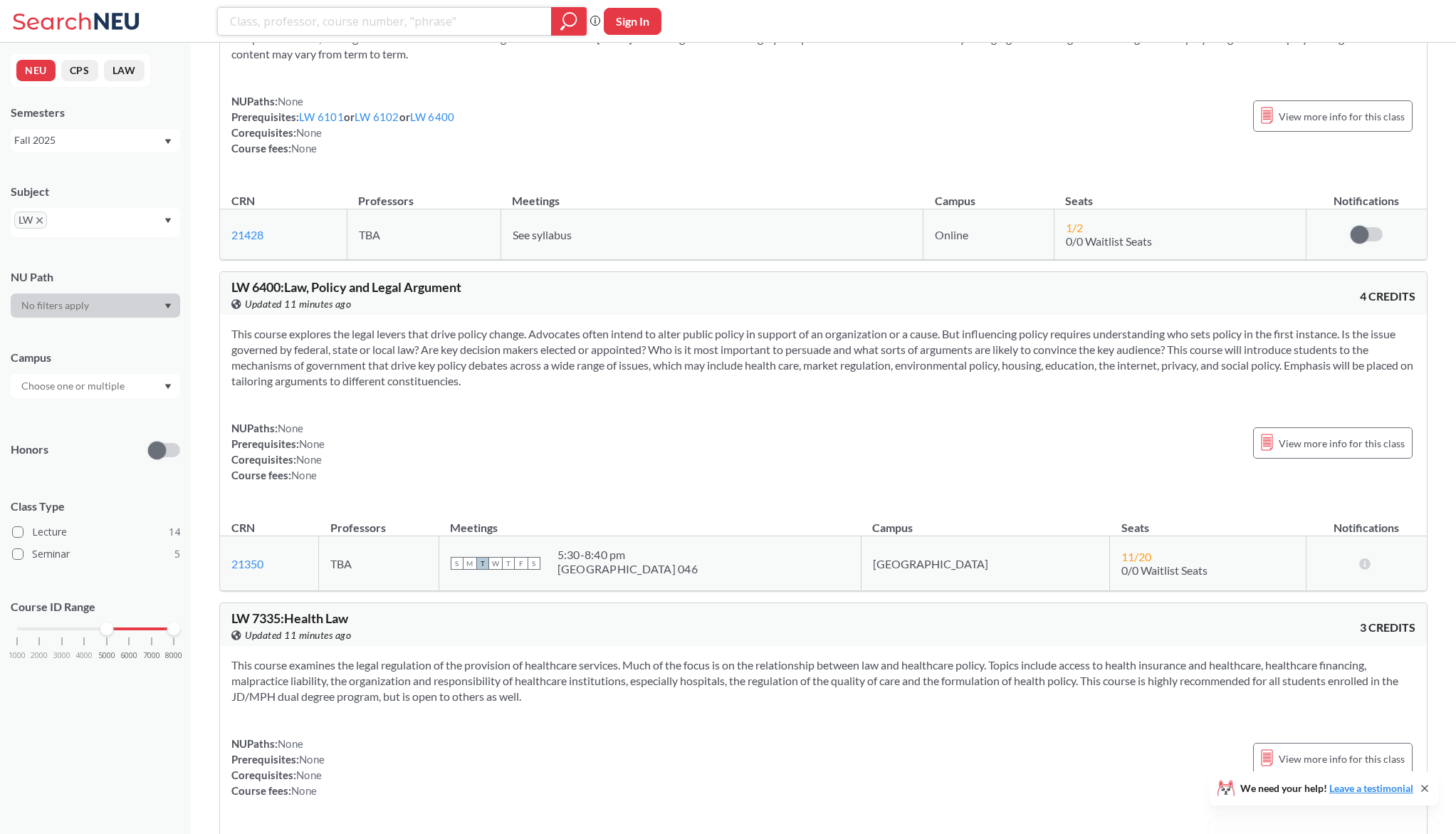
scroll to position [2760, 0]
click at [75, 218] on input "text" at bounding box center [71, 225] width 42 height 17
type input "jr"
click at [62, 244] on span "( 14 )" at bounding box center [53, 250] width 17 height 12
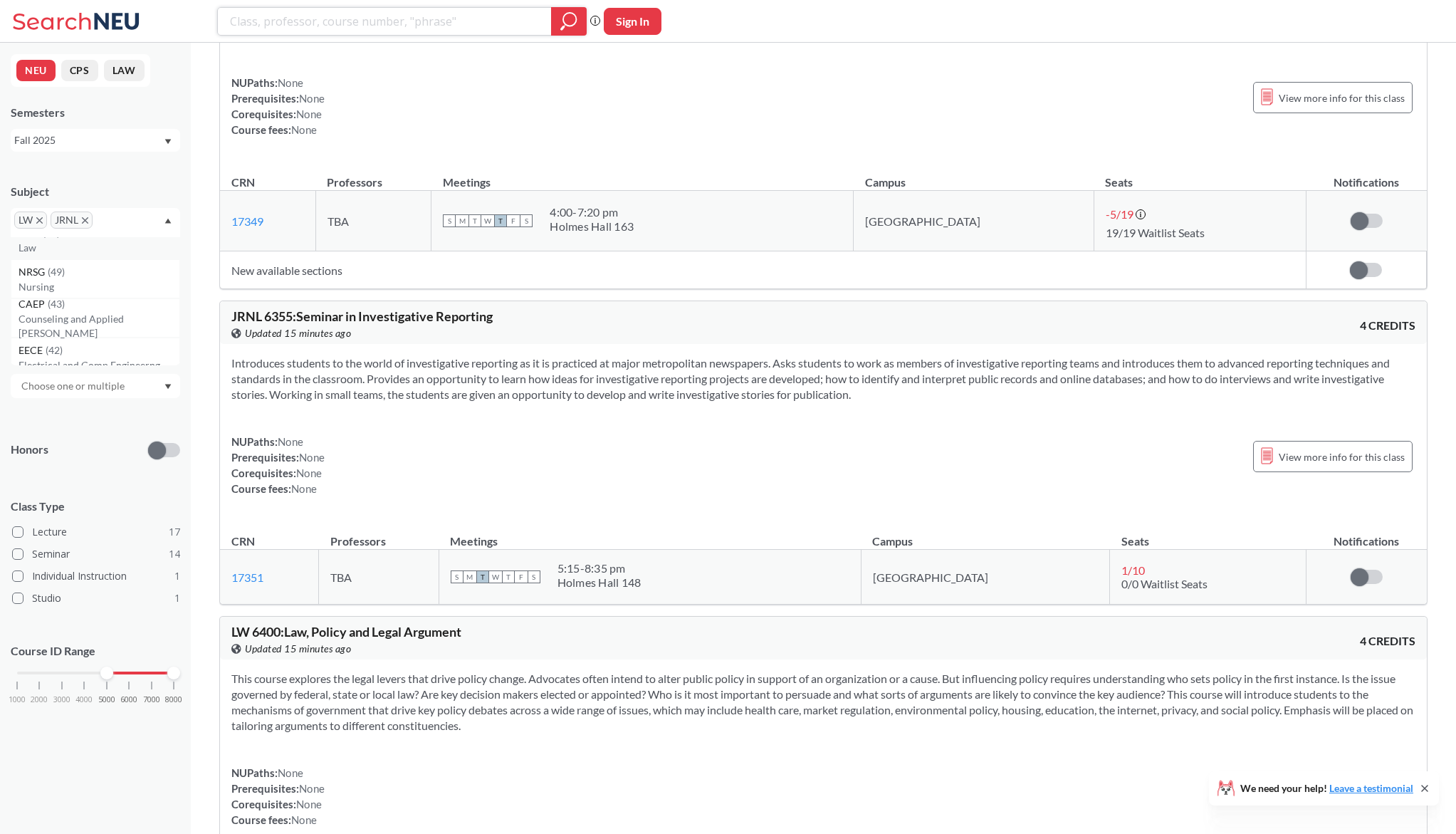
scroll to position [62, 0]
click at [35, 219] on span "LW" at bounding box center [30, 220] width 33 height 17
click at [40, 219] on icon "X to remove pill" at bounding box center [39, 220] width 7 height 7
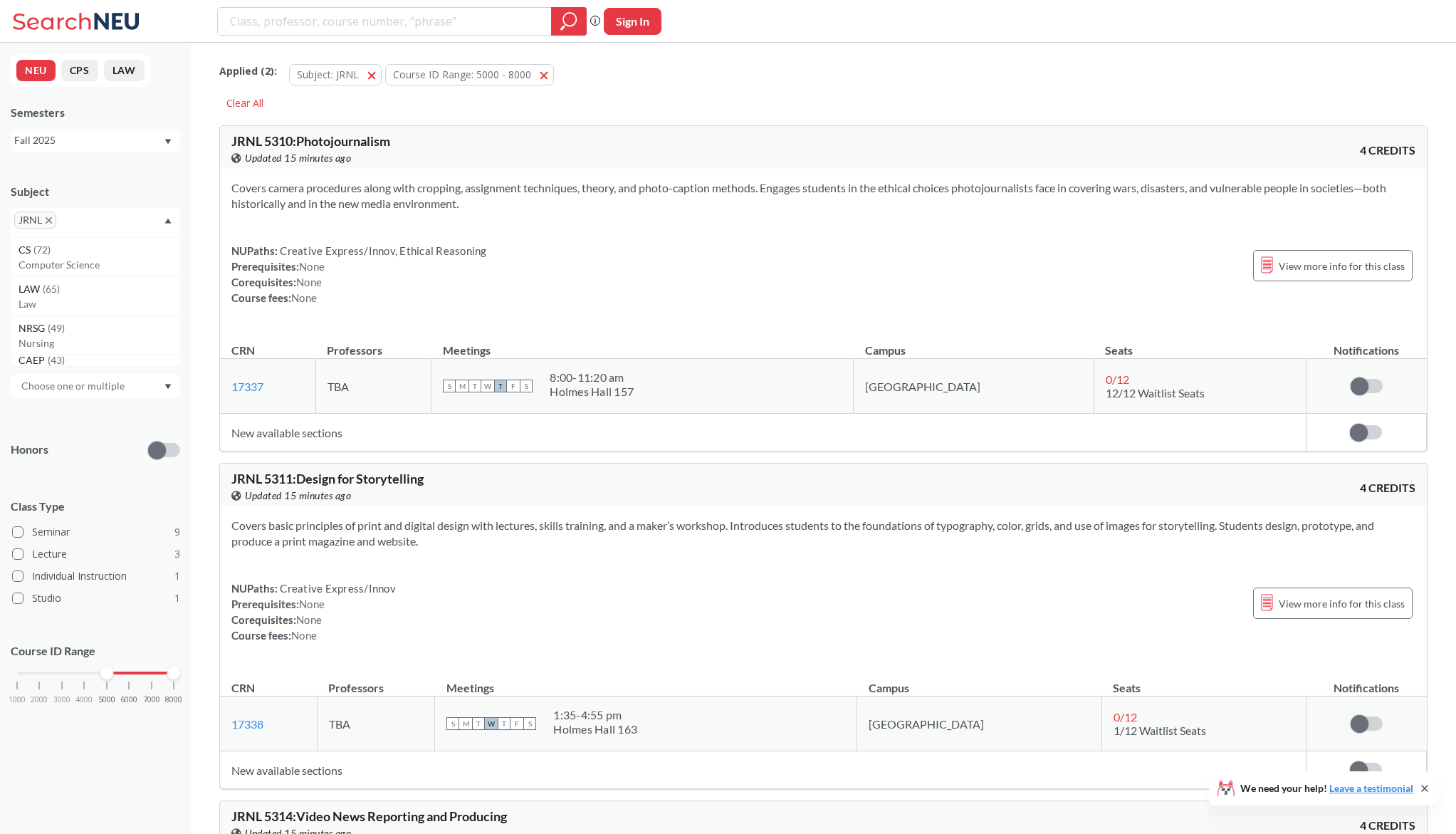
click at [51, 219] on icon "X to remove pill" at bounding box center [49, 220] width 7 height 7
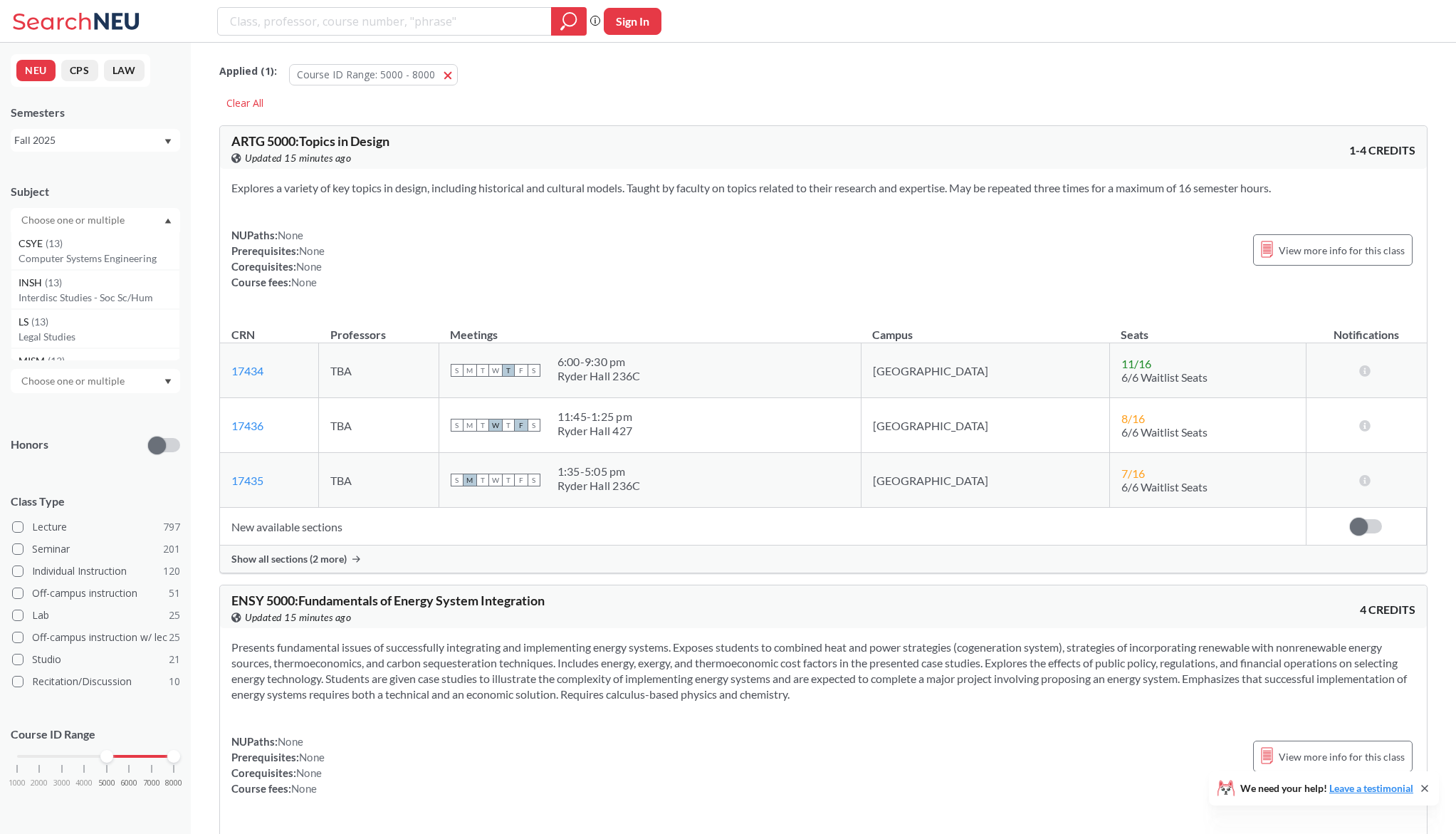
scroll to position [1185, 0]
click at [129, 295] on p "Interdisc Studies - Soc Sc/Hum" at bounding box center [99, 289] width 161 height 14
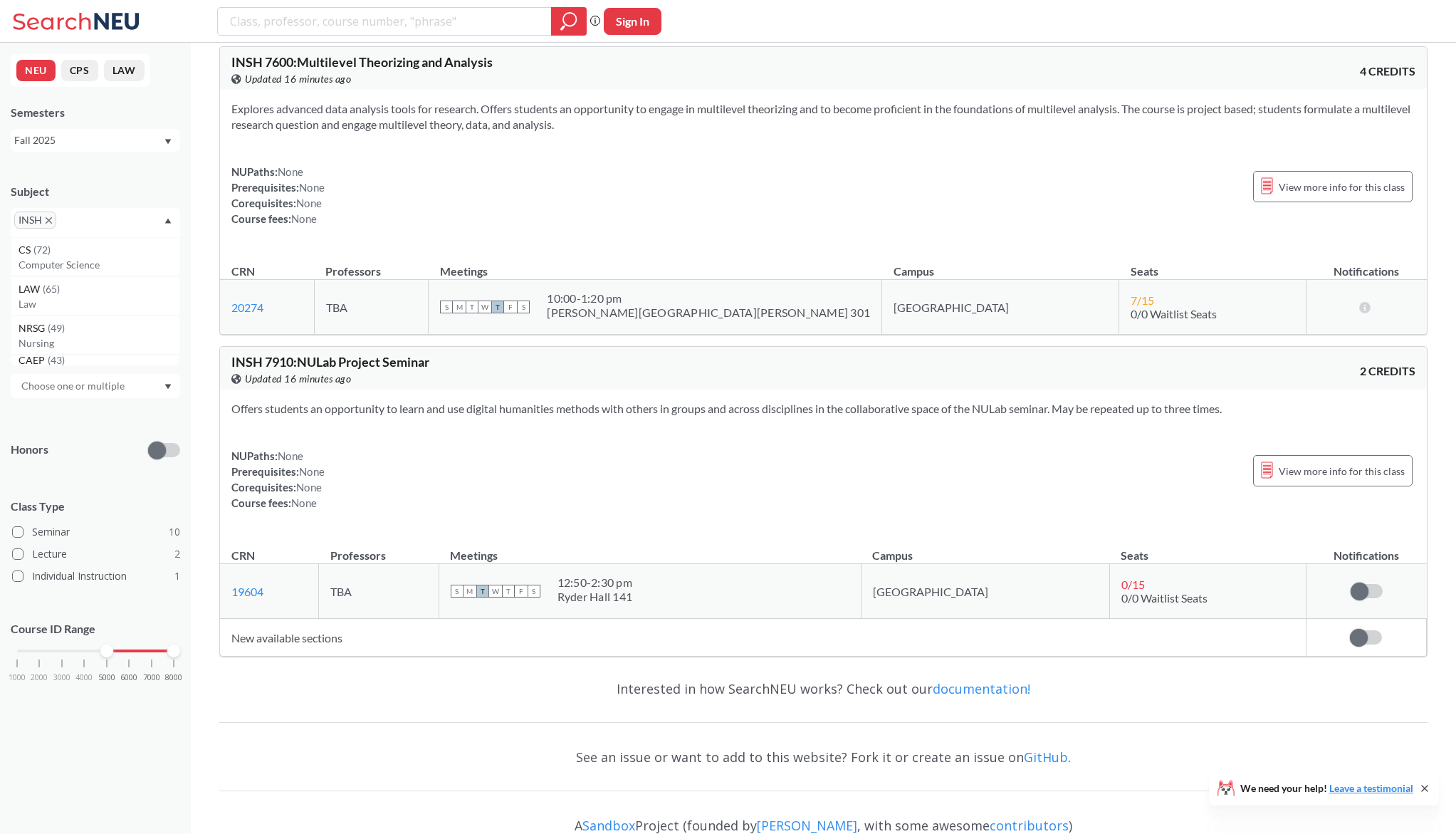
scroll to position [4086, 0]
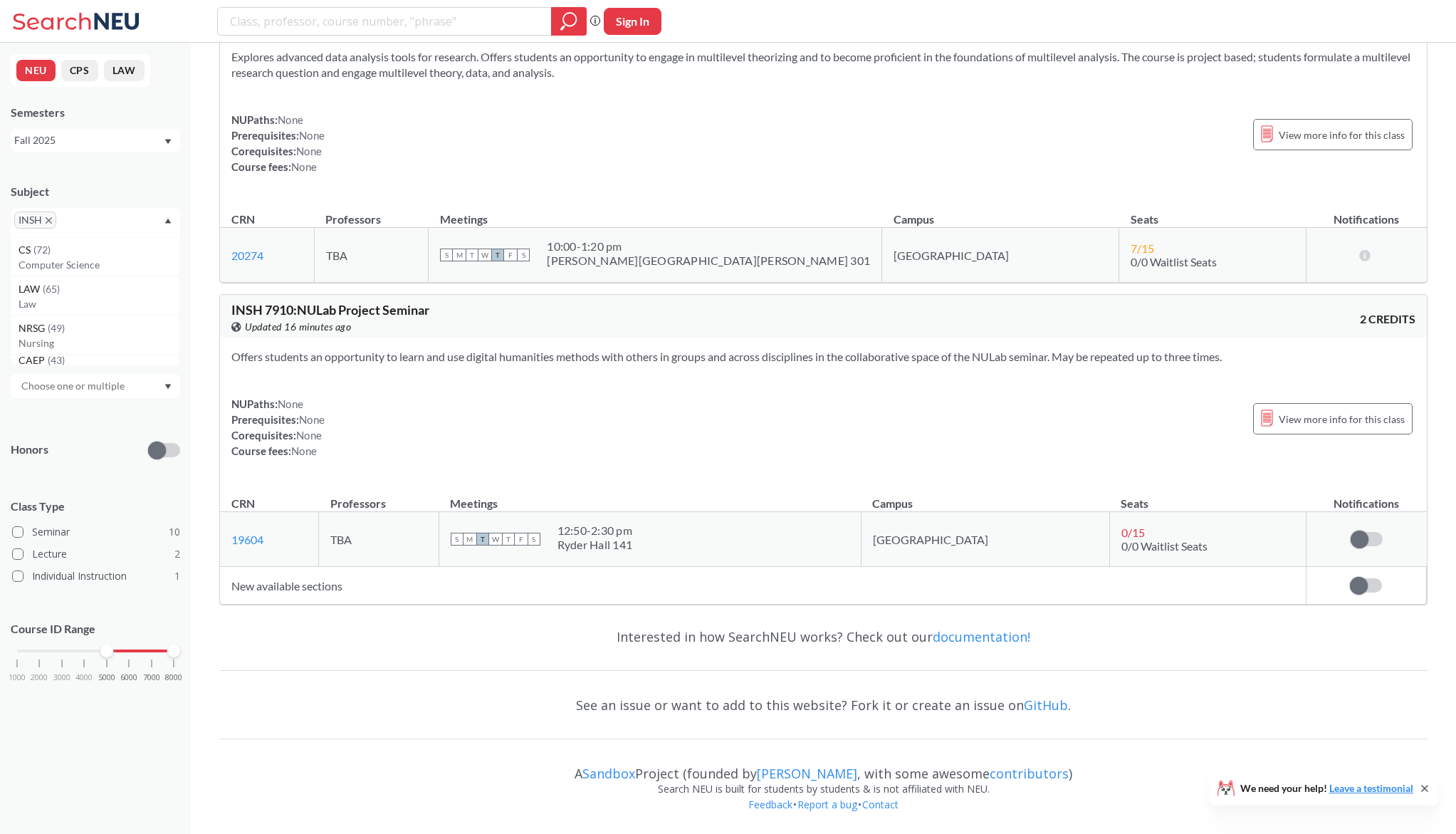
click at [49, 223] on icon "X to remove pill" at bounding box center [49, 220] width 7 height 7
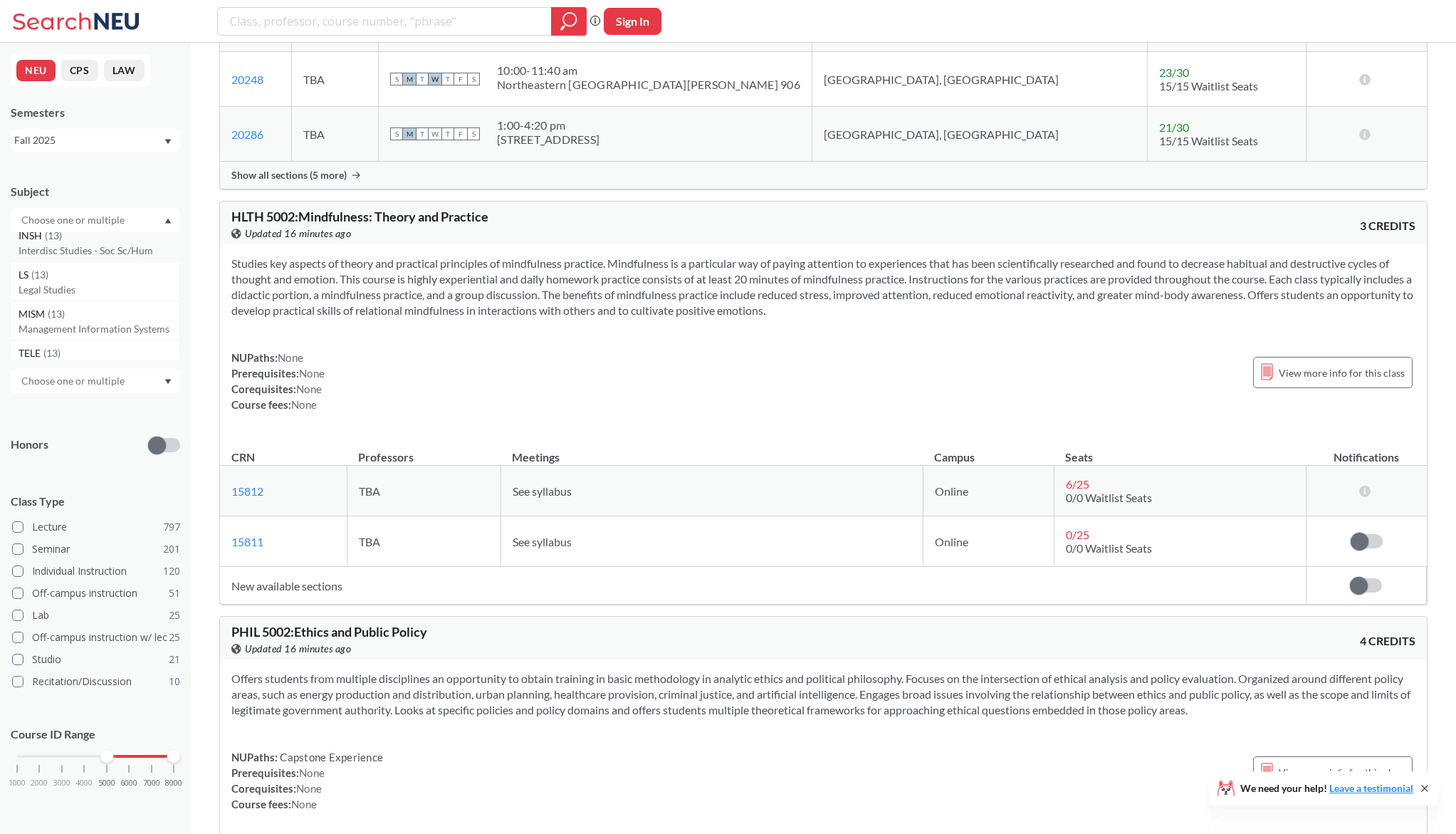
scroll to position [1241, 0]
click at [105, 273] on p "Legal Studies" at bounding box center [99, 272] width 161 height 14
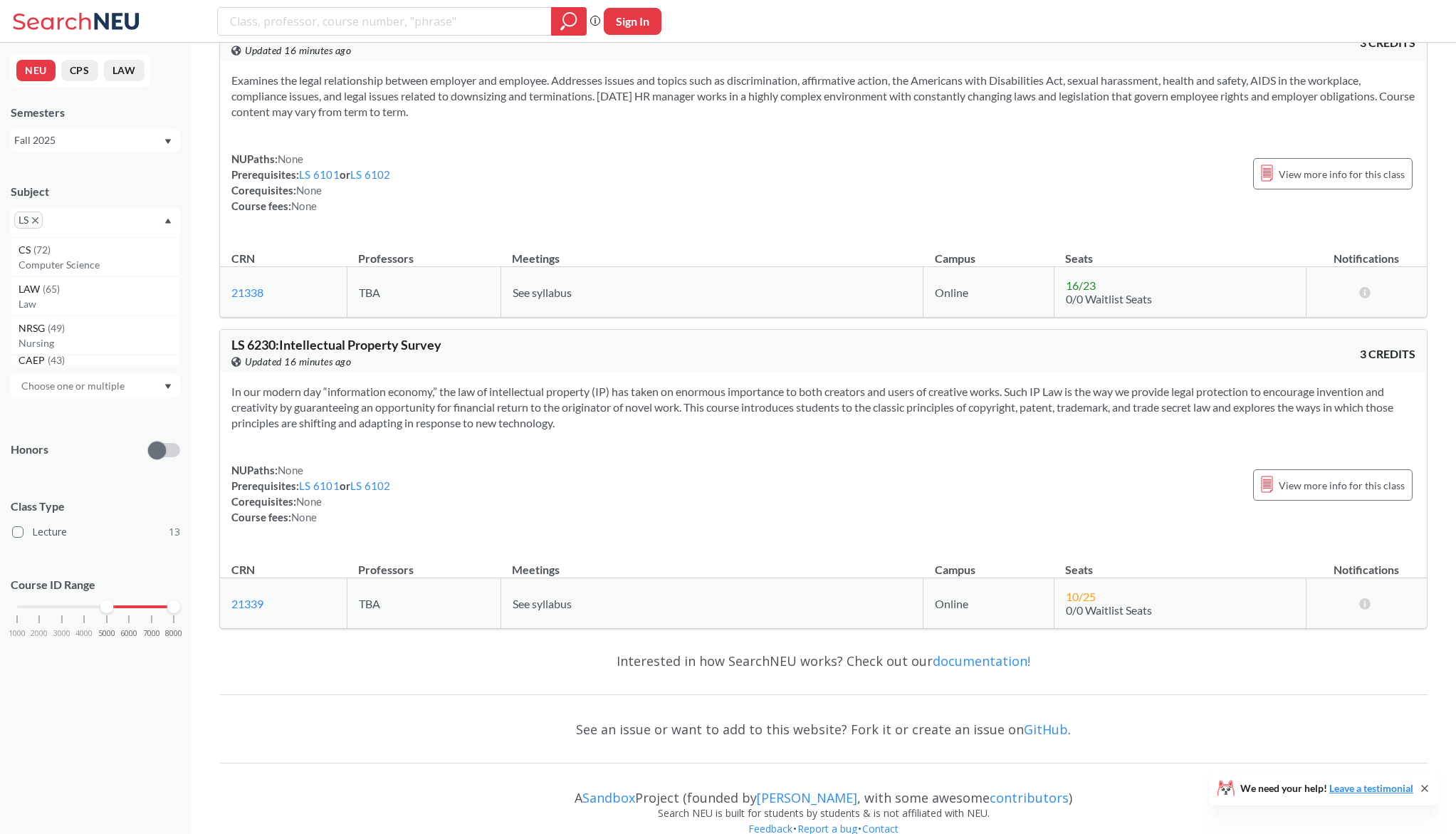
scroll to position [3699, 0]
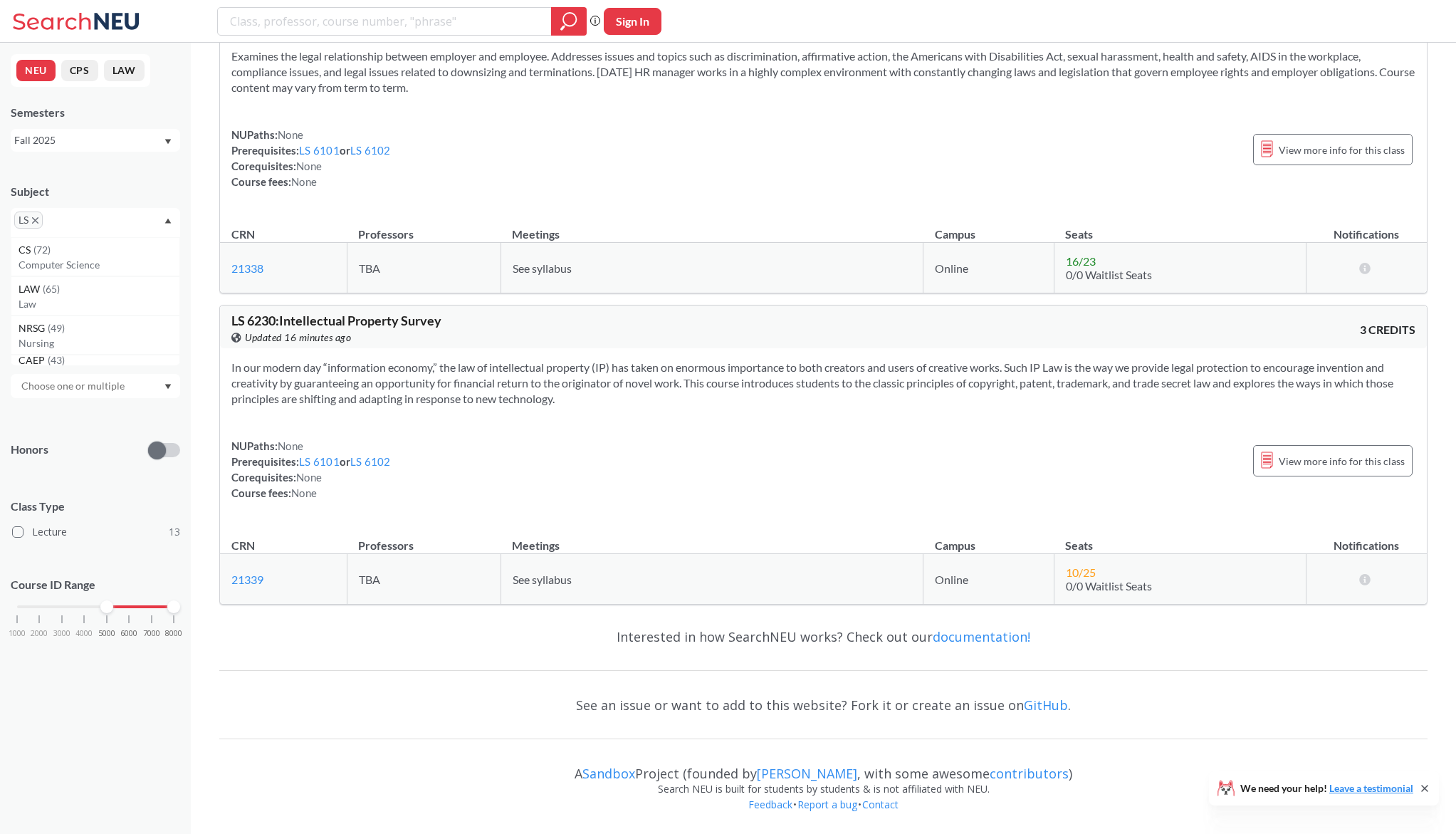
click at [38, 219] on icon "X to remove pill" at bounding box center [35, 220] width 7 height 7
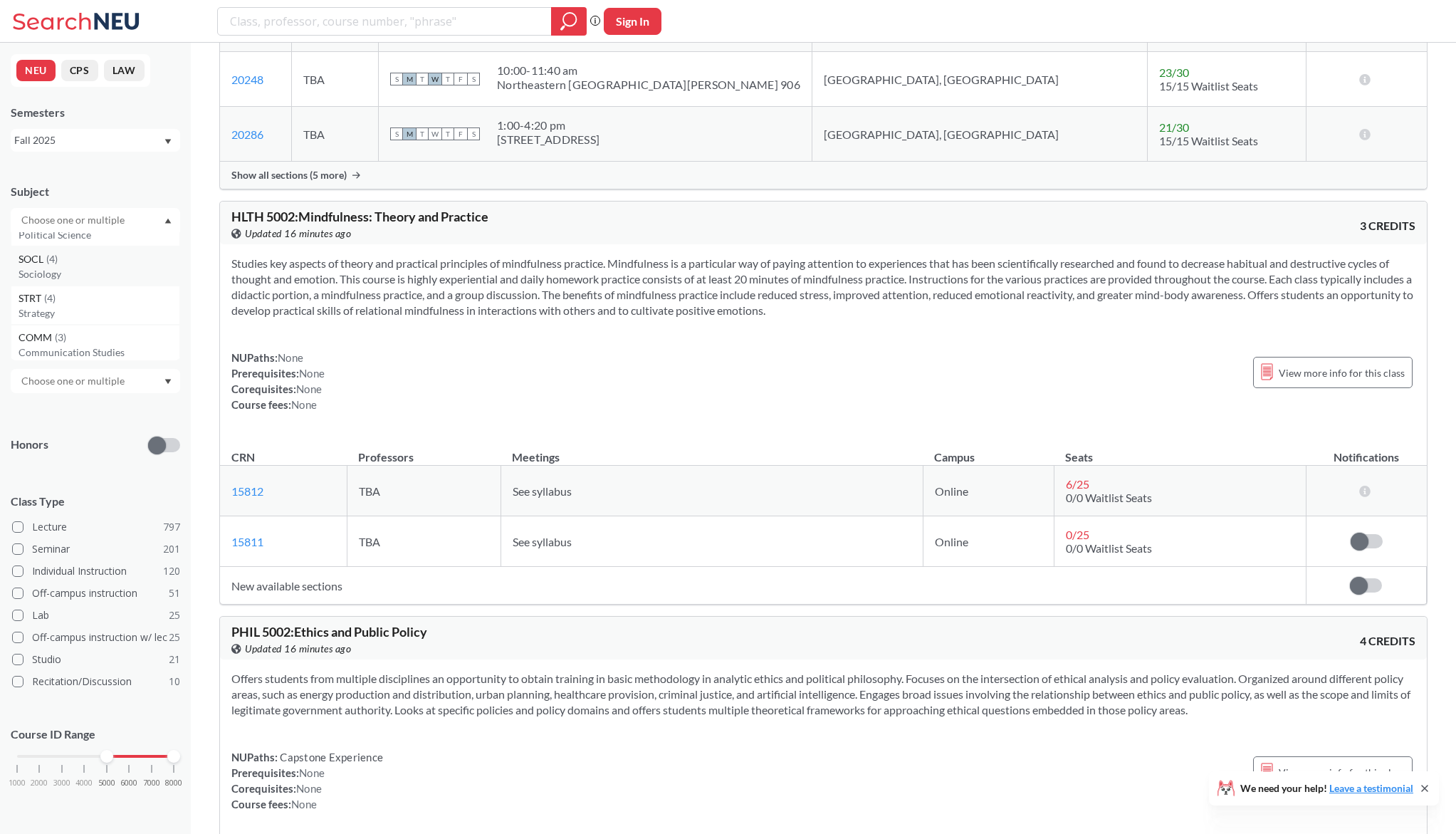
scroll to position [2900, 0]
click at [89, 256] on p "Political Science" at bounding box center [99, 259] width 161 height 14
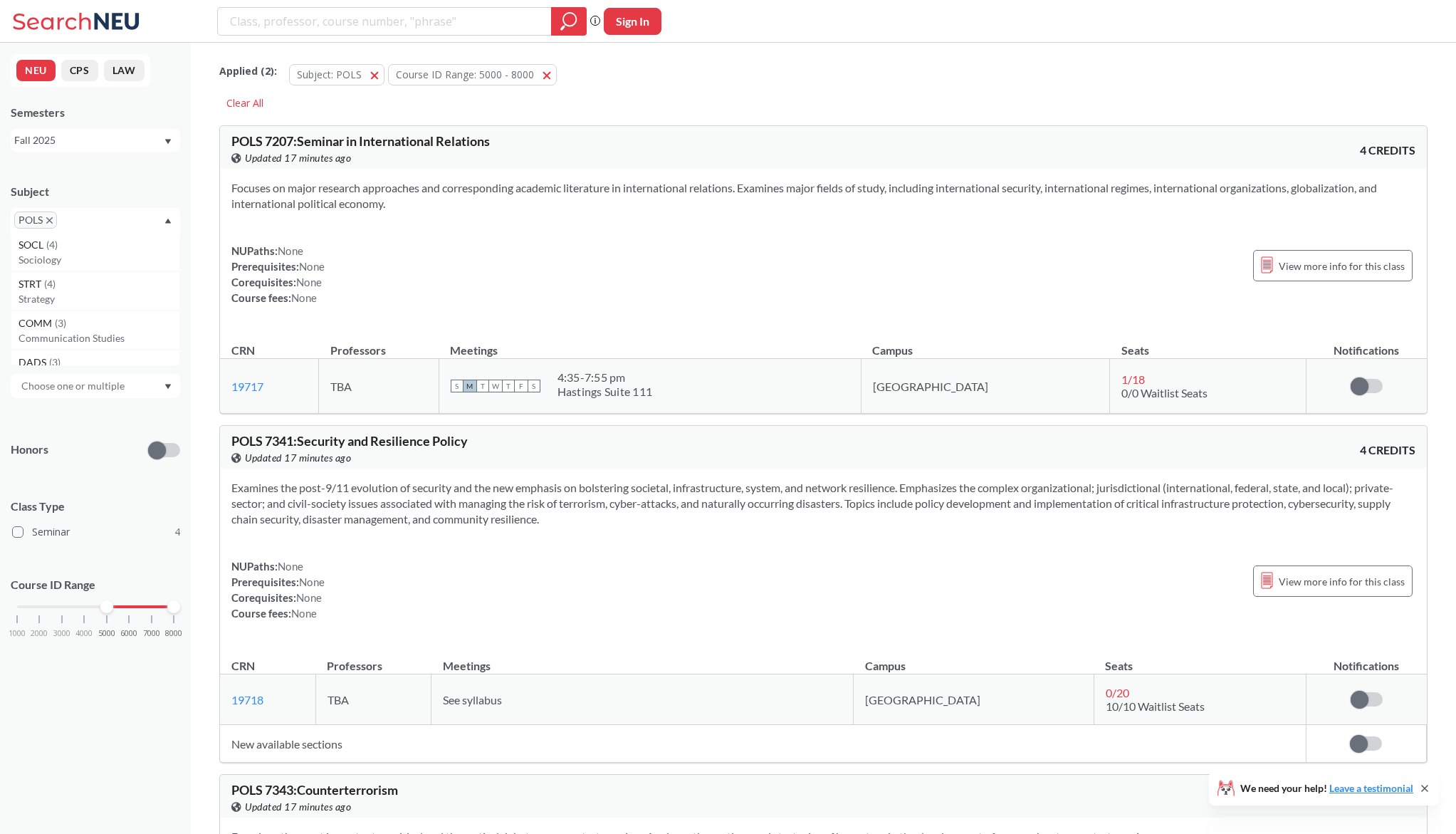
scroll to position [2925, 0]
click at [99, 279] on p "Strategy" at bounding box center [99, 278] width 161 height 14
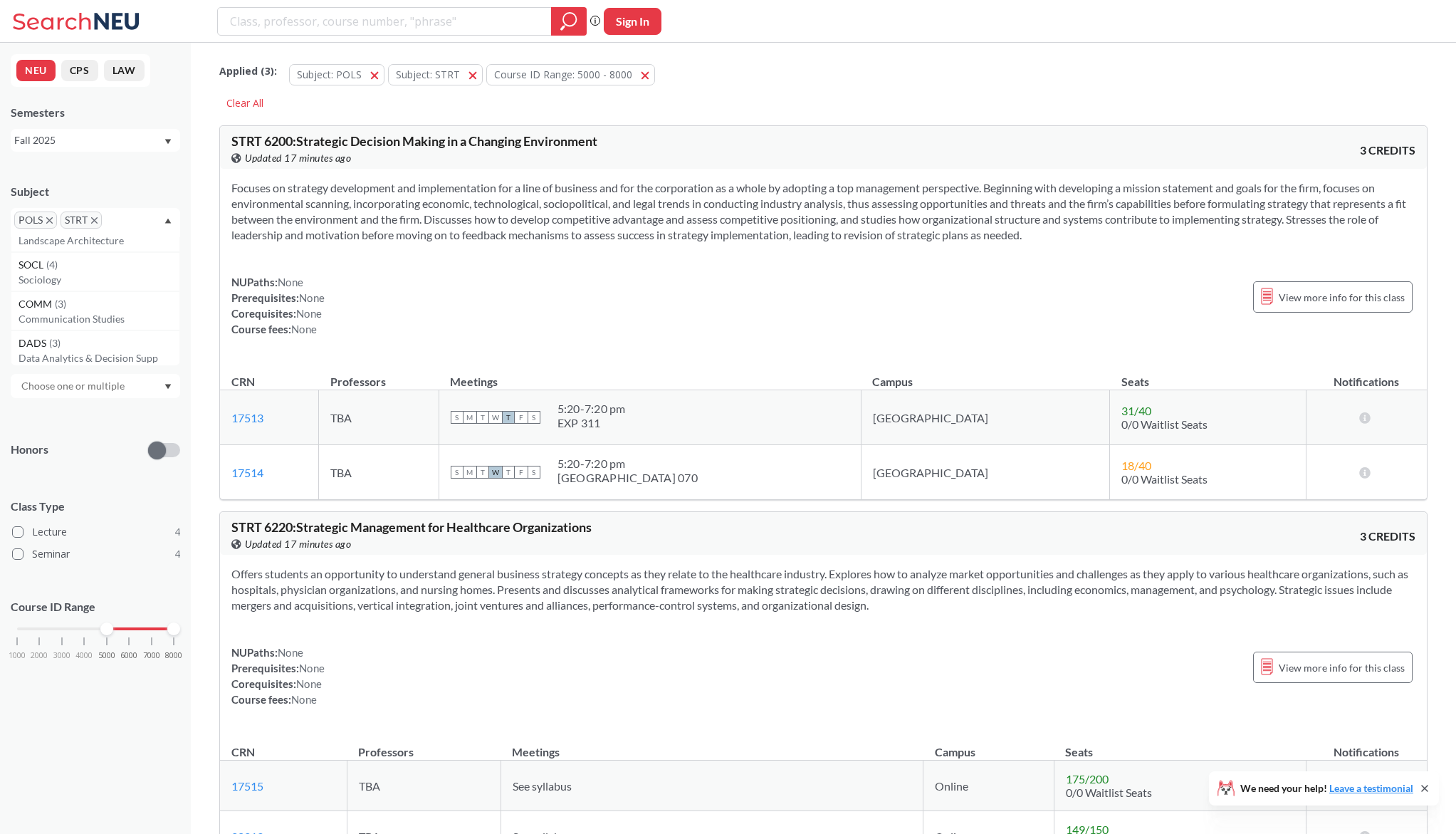
scroll to position [2881, 0]
click at [95, 316] on p "Communication Studies" at bounding box center [99, 323] width 161 height 14
